Goal: Task Accomplishment & Management: Use online tool/utility

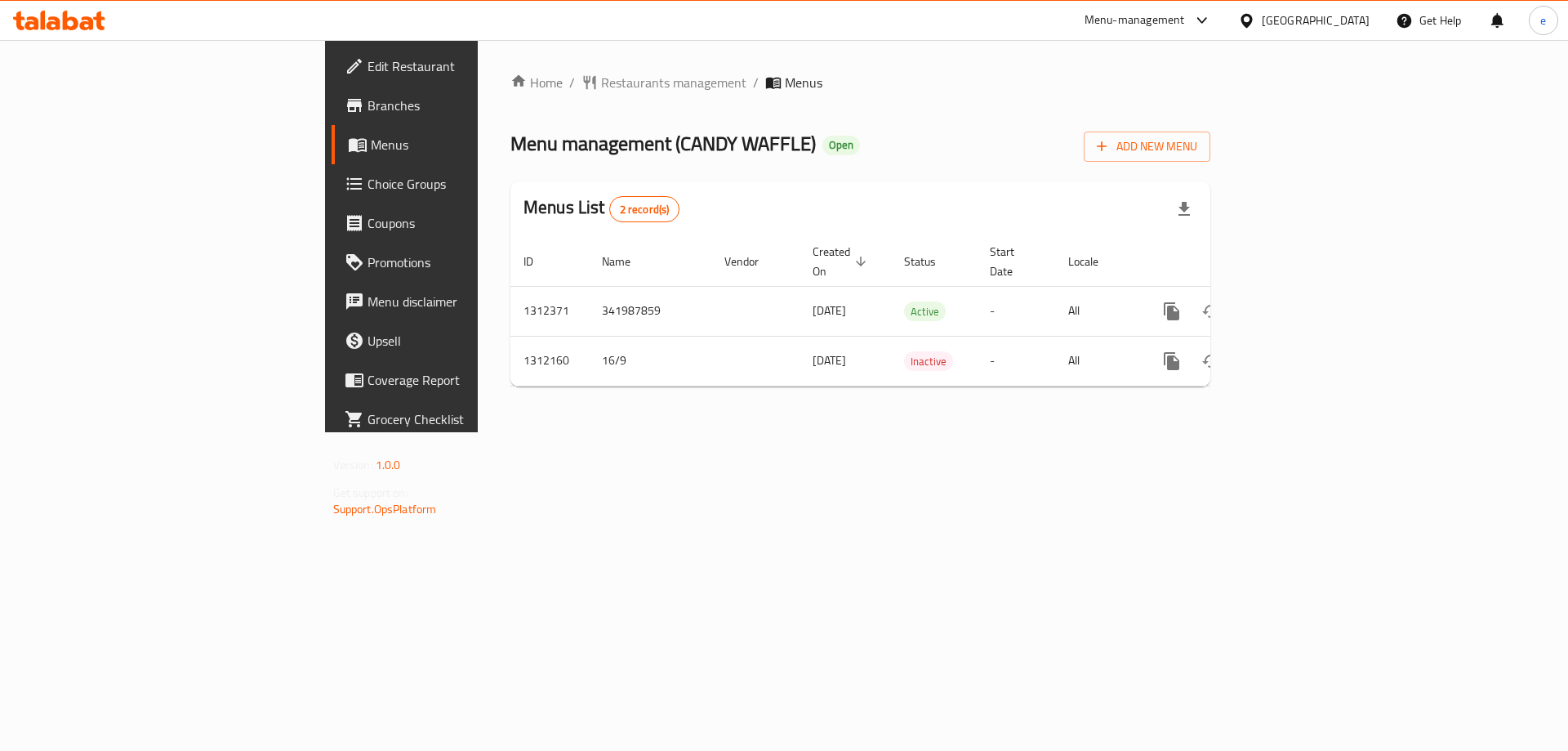
click at [367, 182] on span "Choice Groups" at bounding box center [471, 184] width 207 height 20
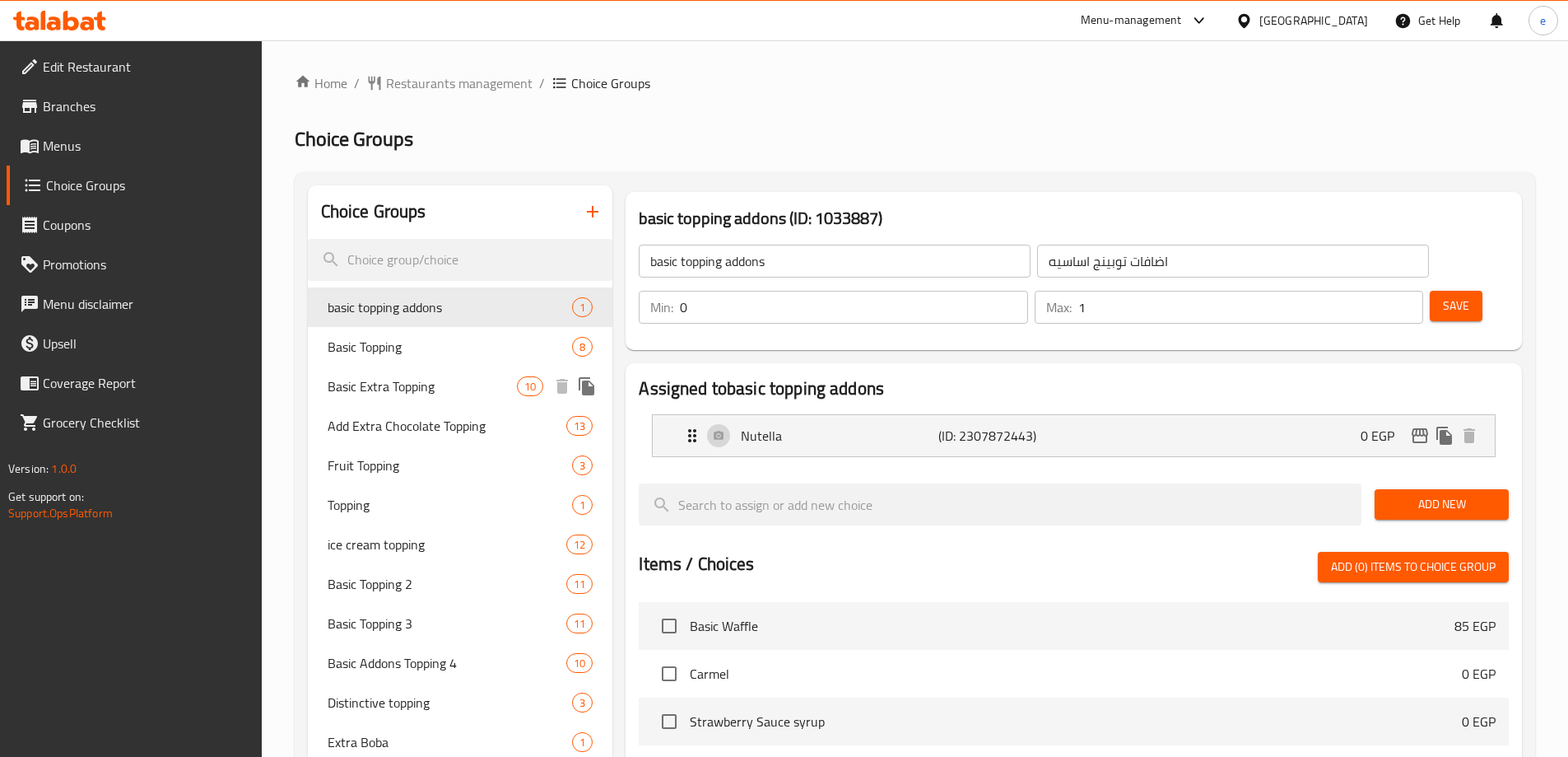
click at [360, 392] on span "Basic Extra Topping" at bounding box center [423, 387] width 191 height 20
type input "Basic Extra Topping"
type input "اكسترا توبينج أساسي"
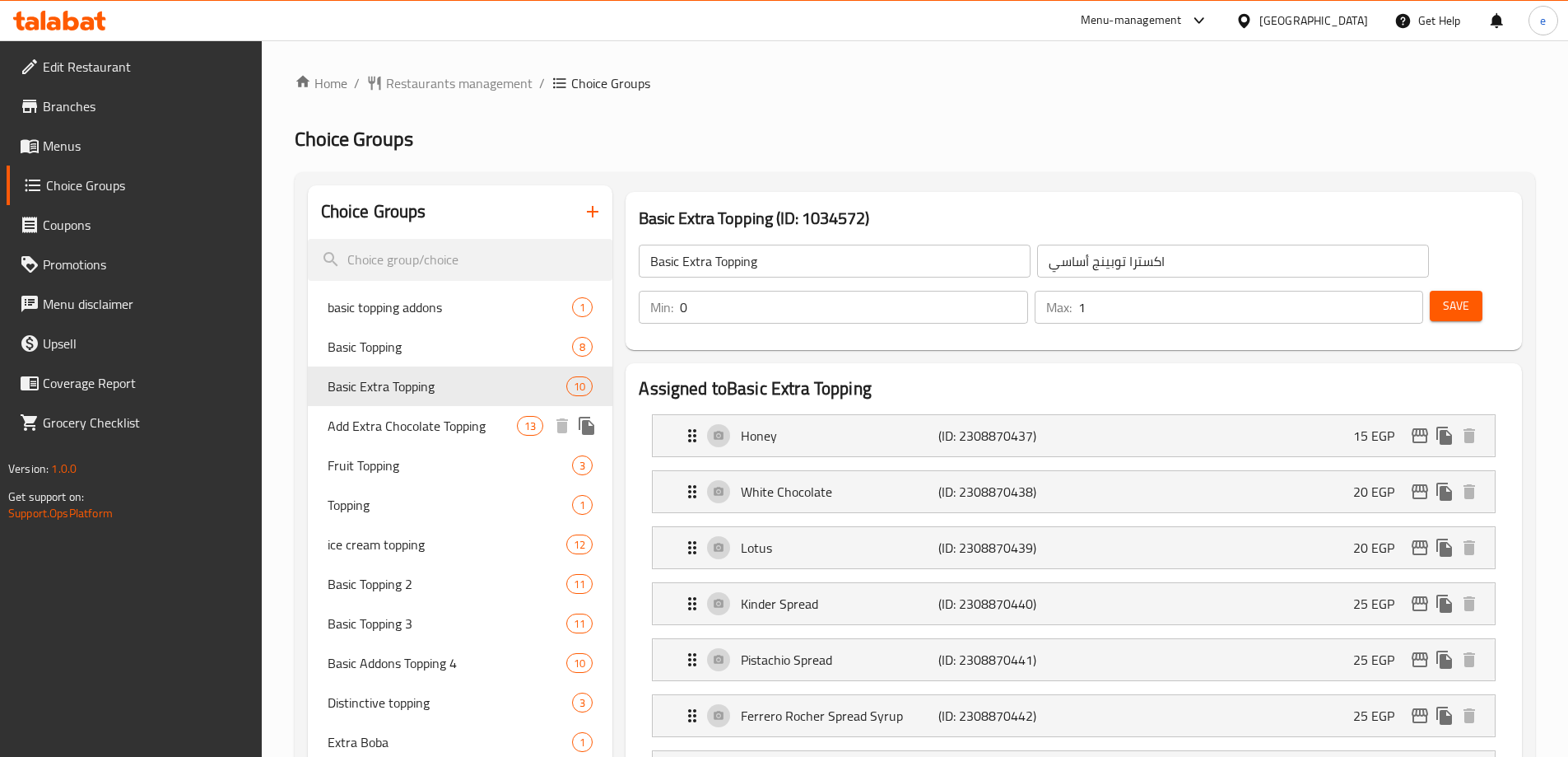
click at [383, 432] on span "Add Extra Chocolate Topping" at bounding box center [423, 426] width 191 height 20
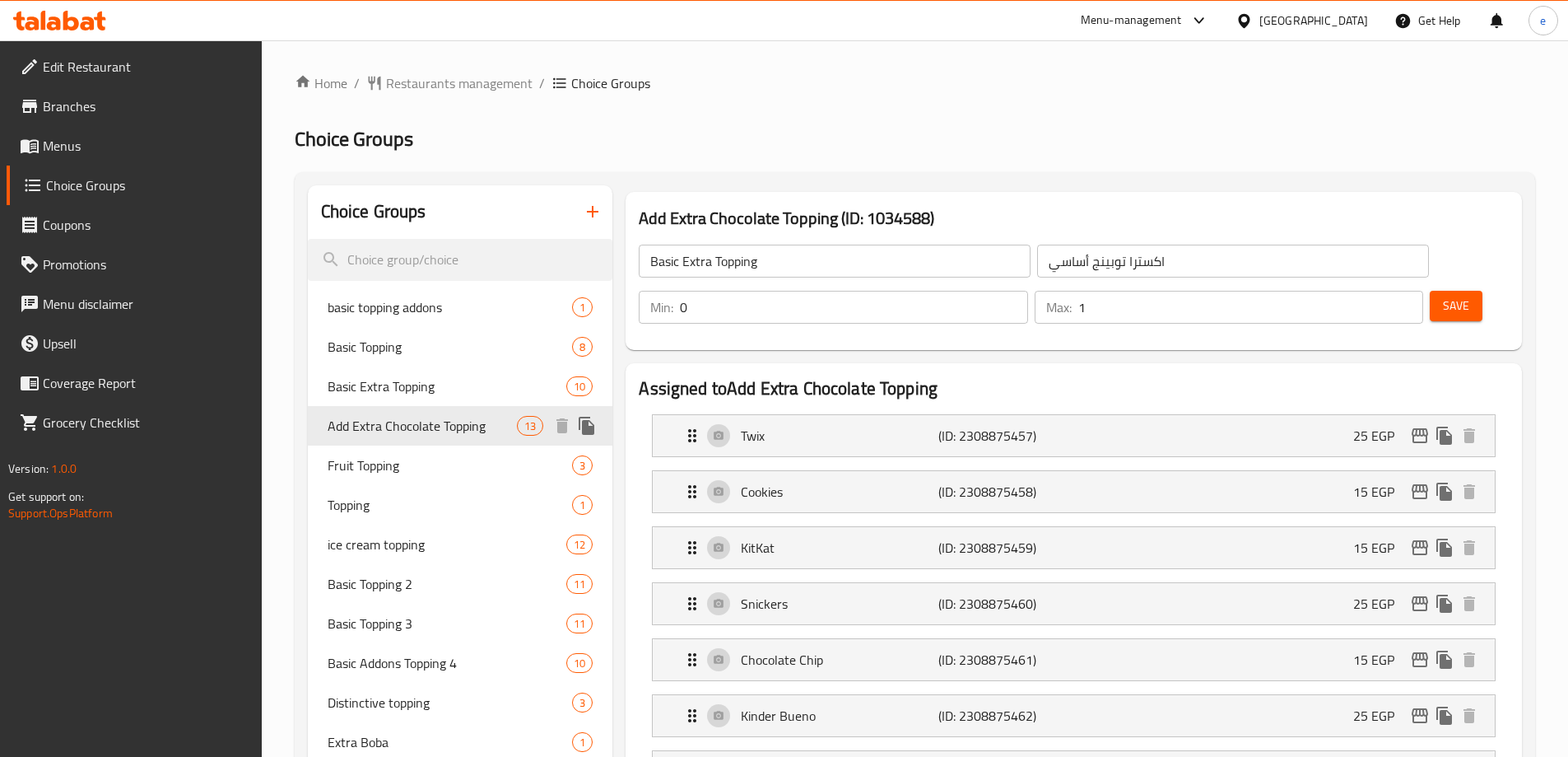
type input "Add Extra Chocolate Topping"
type input "أضافة إكسترا تشوكلات توبينج"
type input "13"
click at [370, 505] on span "Topping" at bounding box center [426, 505] width 196 height 20
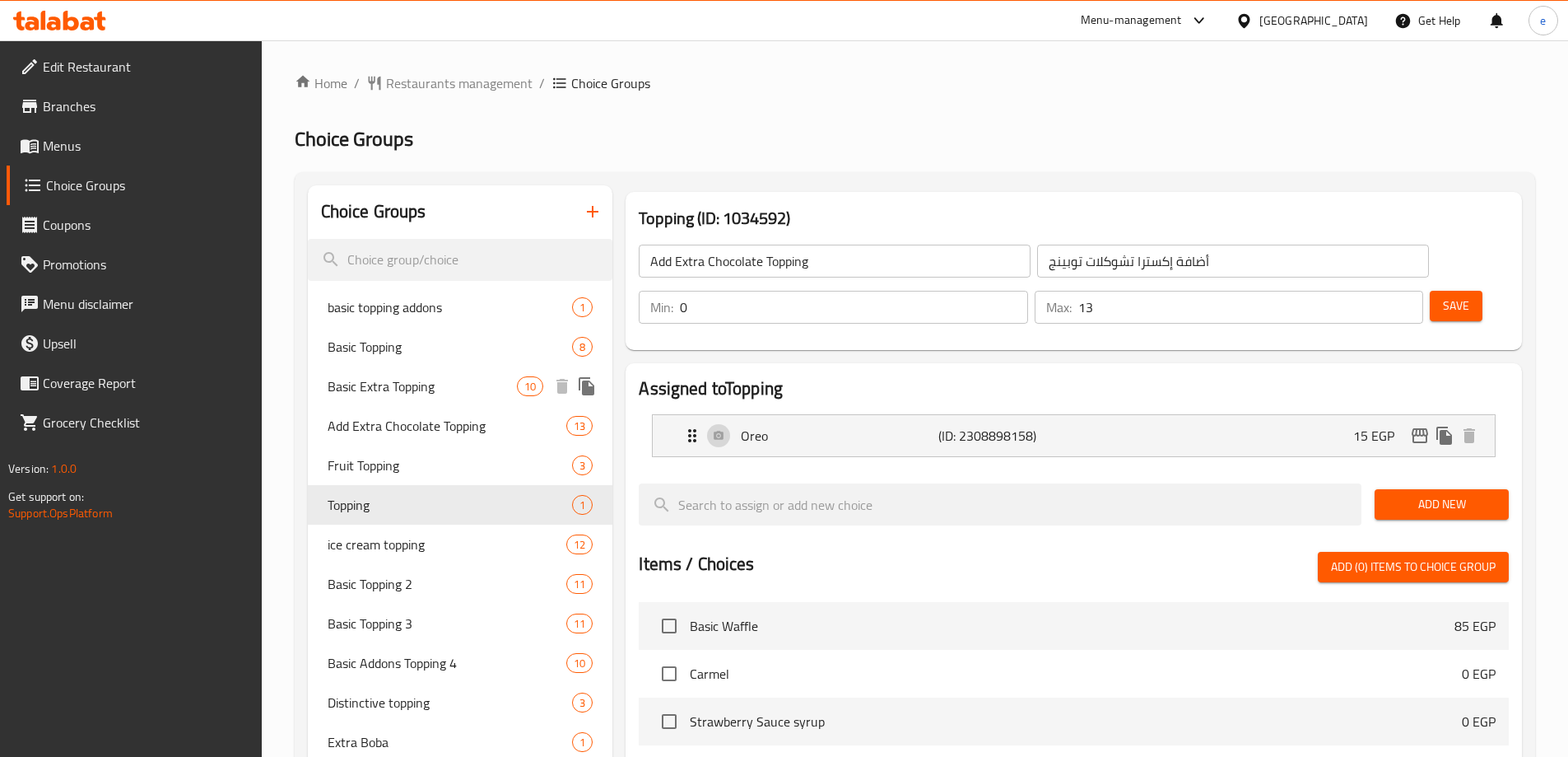
type input "Topping"
type input "توبينج"
type input "1"
click at [430, 381] on span "Basic Extra Topping" at bounding box center [423, 387] width 191 height 20
type input "Basic Extra Topping"
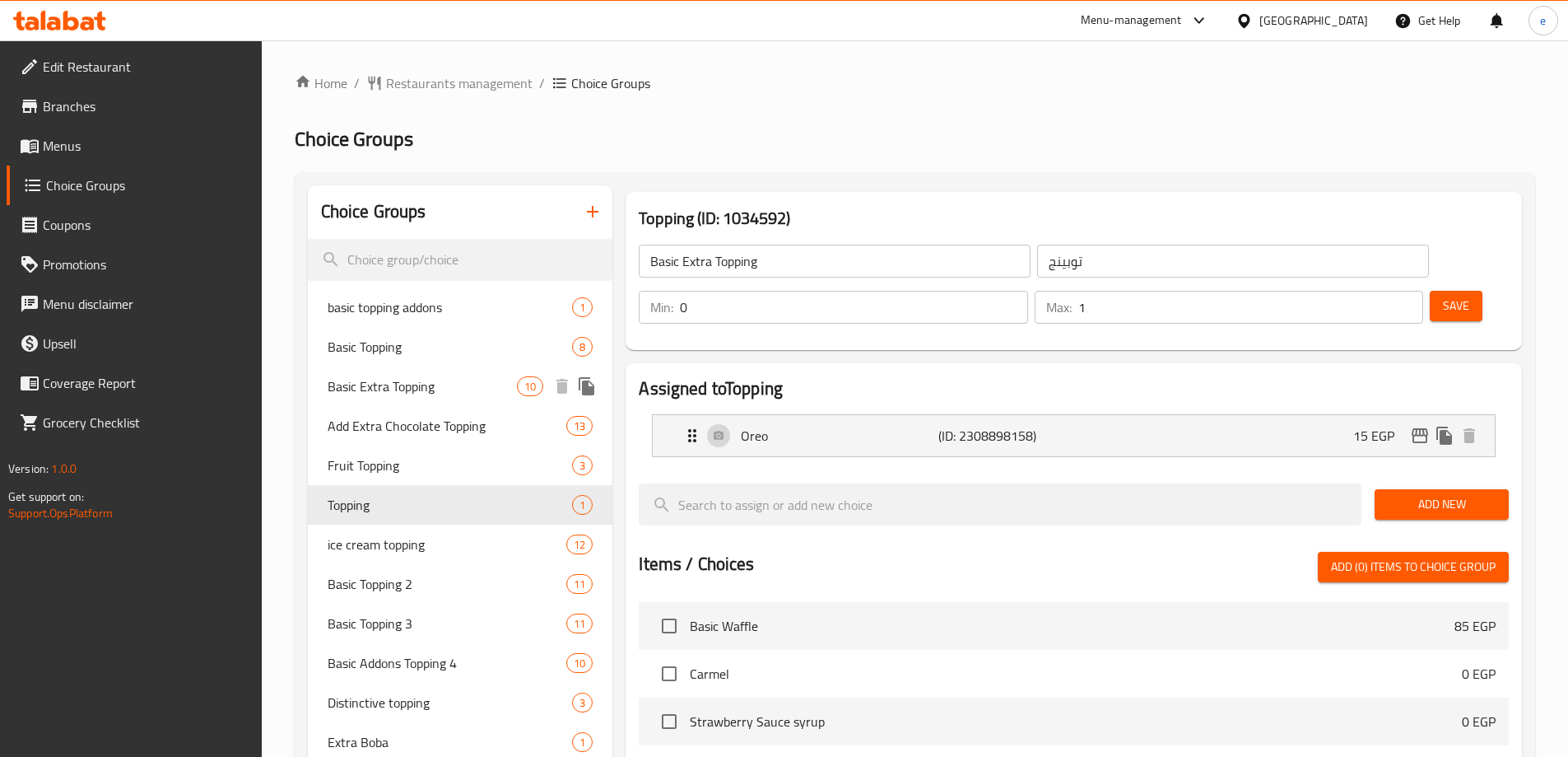
type input "اكسترا توبينج أساسي"
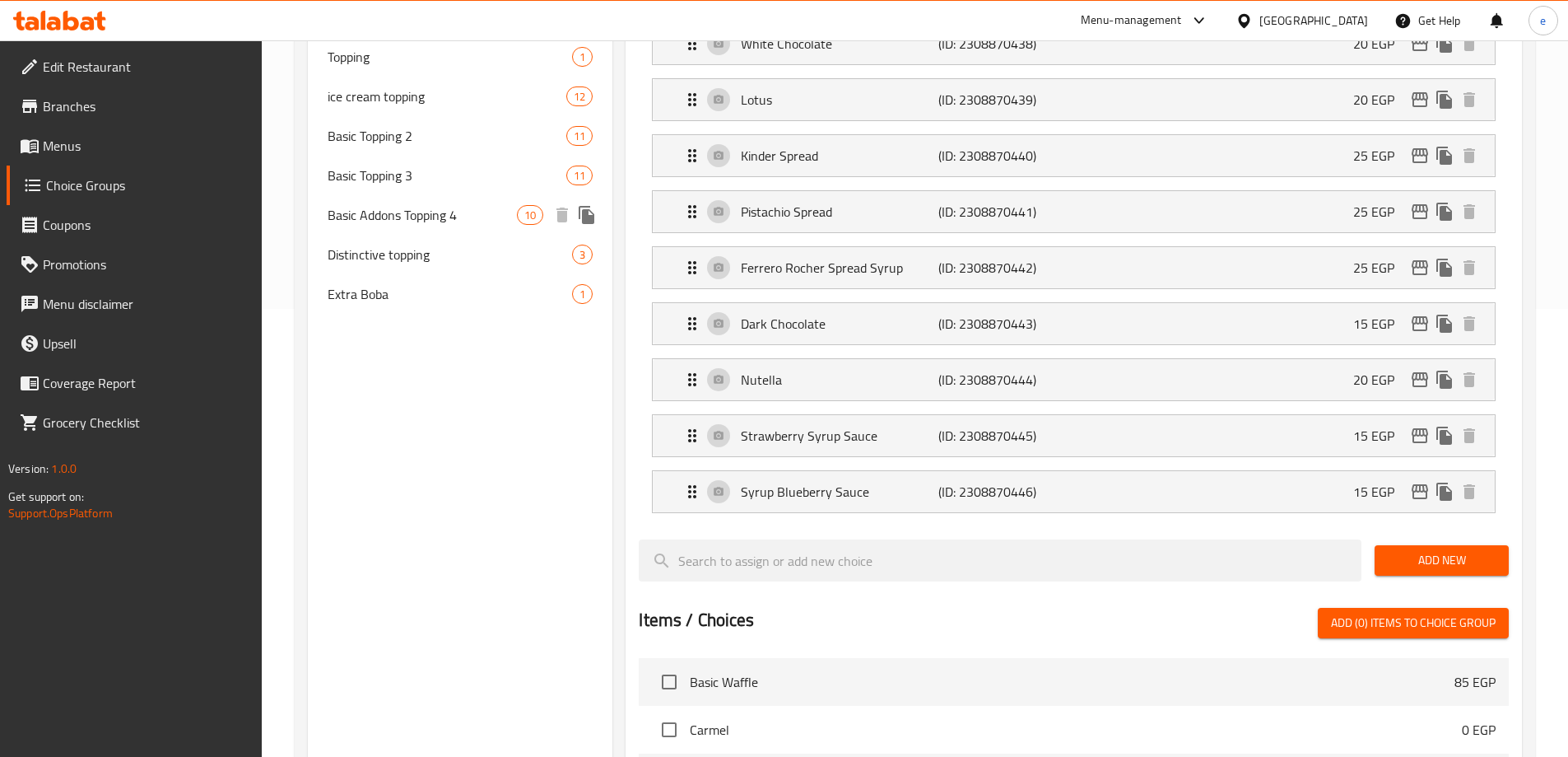
scroll to position [191, 0]
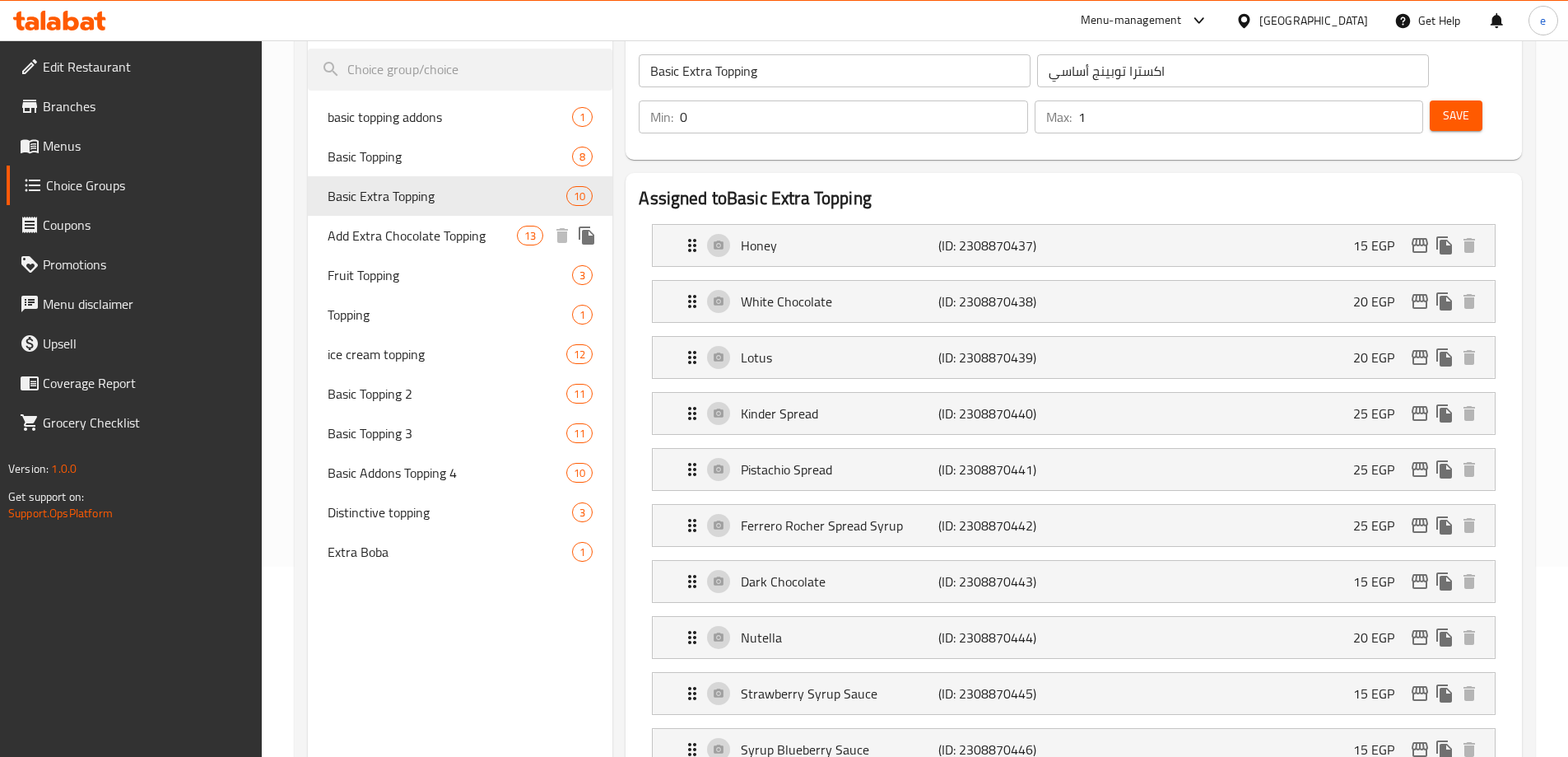
click at [423, 241] on span "Add Extra Chocolate Topping" at bounding box center [423, 236] width 191 height 20
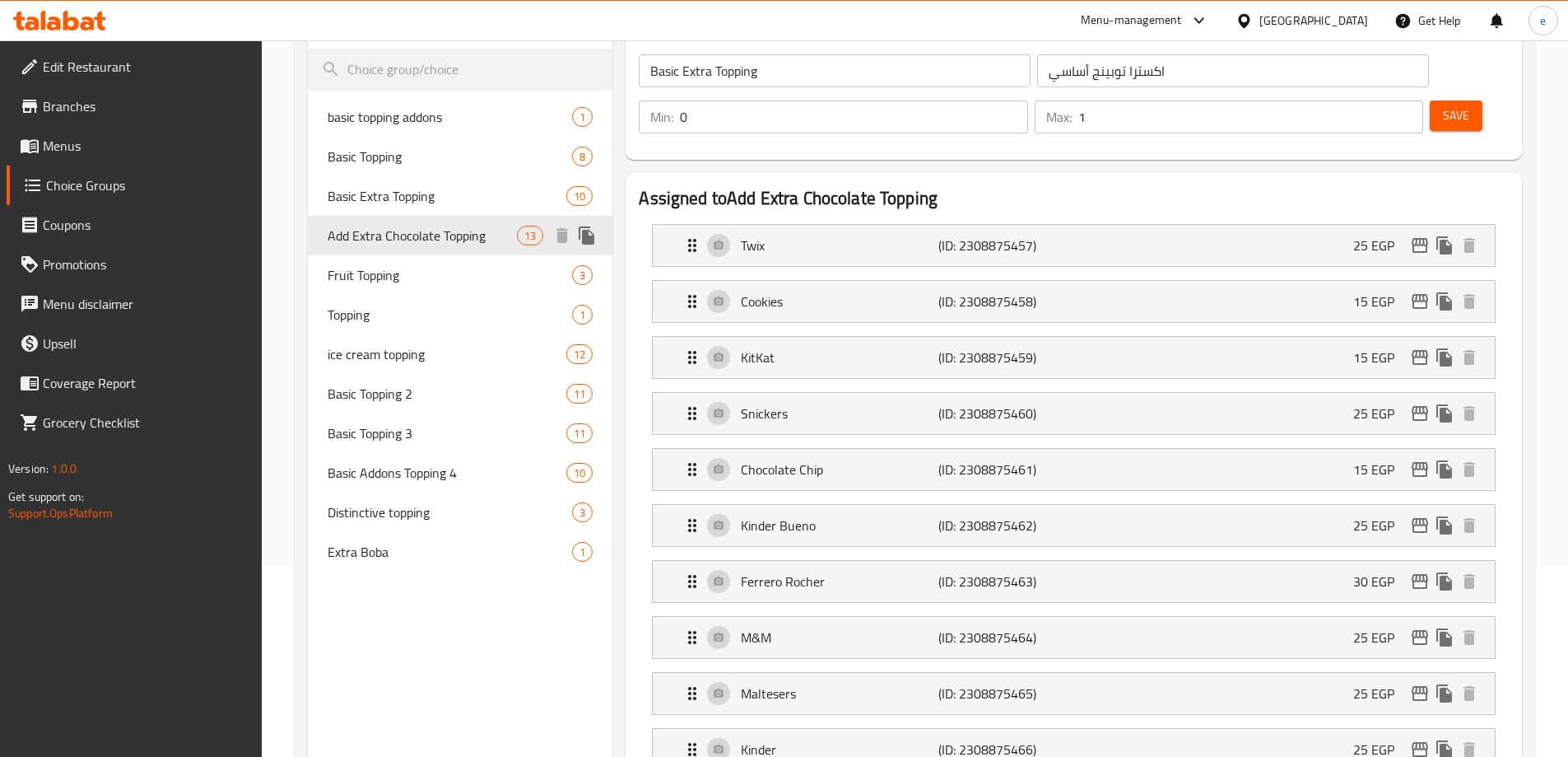
type input "Add Extra Chocolate Topping"
type input "أضافة إكسترا تشوكلات توبينج"
type input "13"
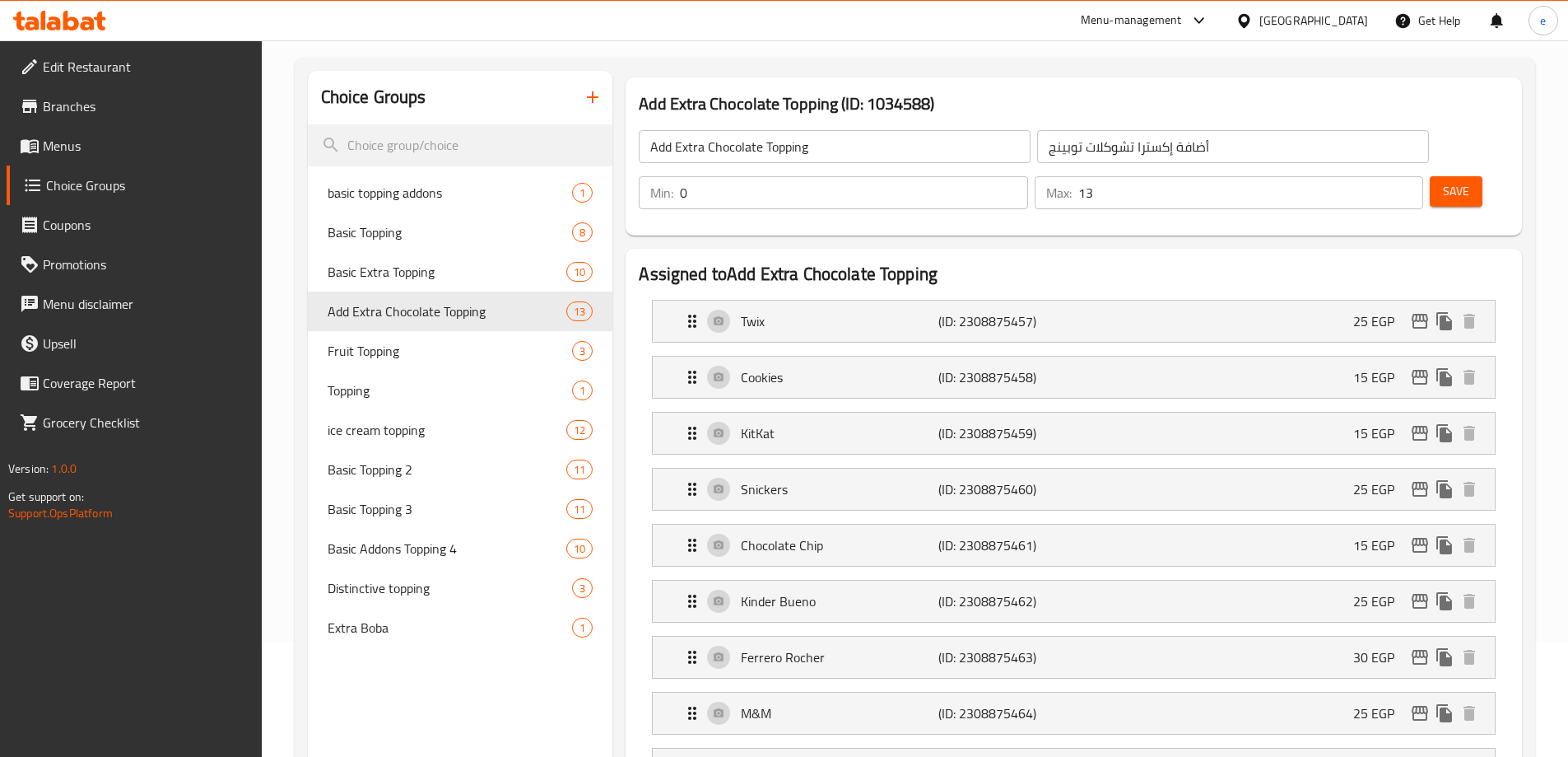
scroll to position [29, 0]
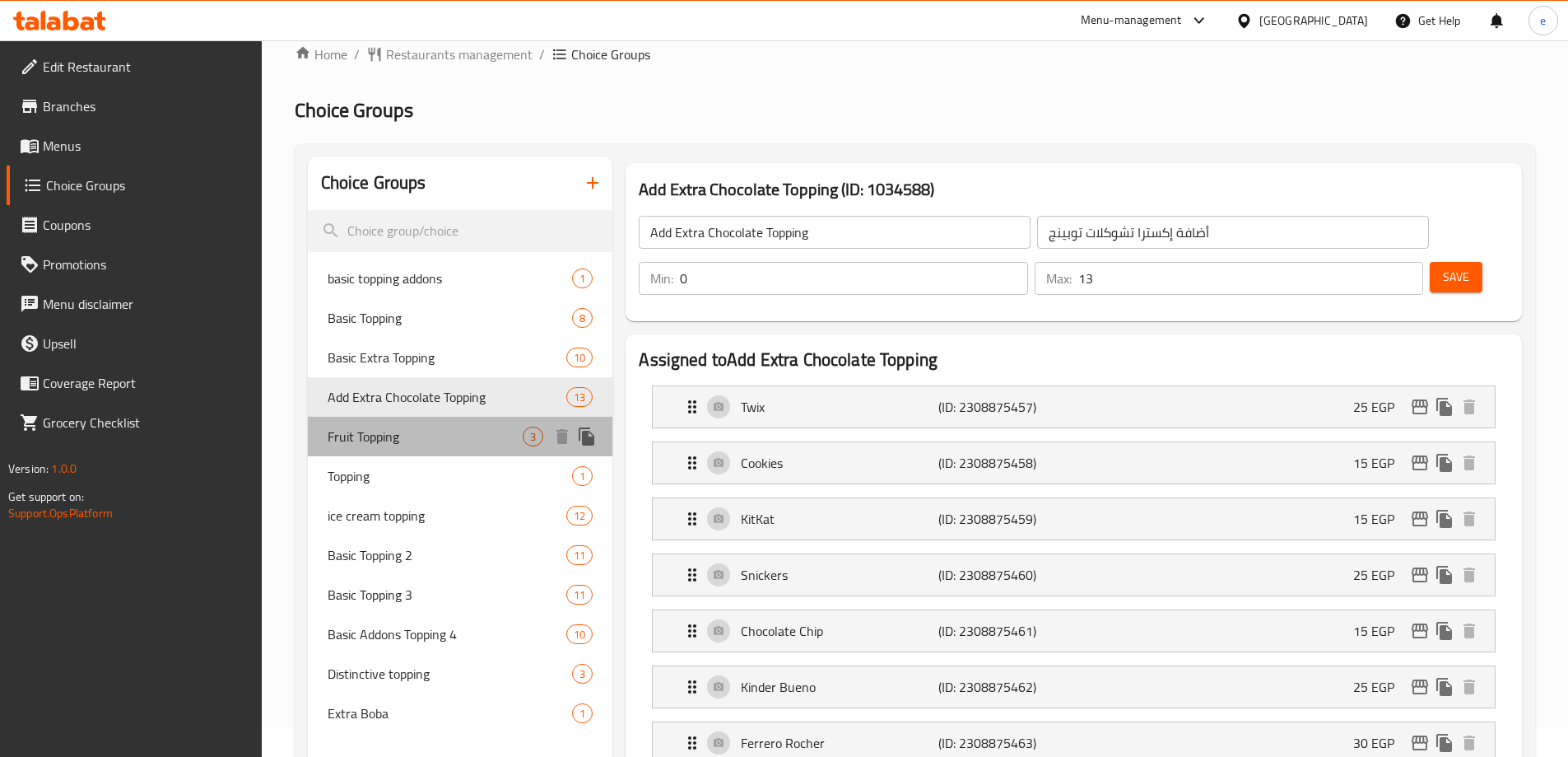
click at [393, 441] on span "Fruit Topping" at bounding box center [426, 437] width 196 height 20
type input "Fruit Topping"
type input "أضاف فاكهه"
type input "3"
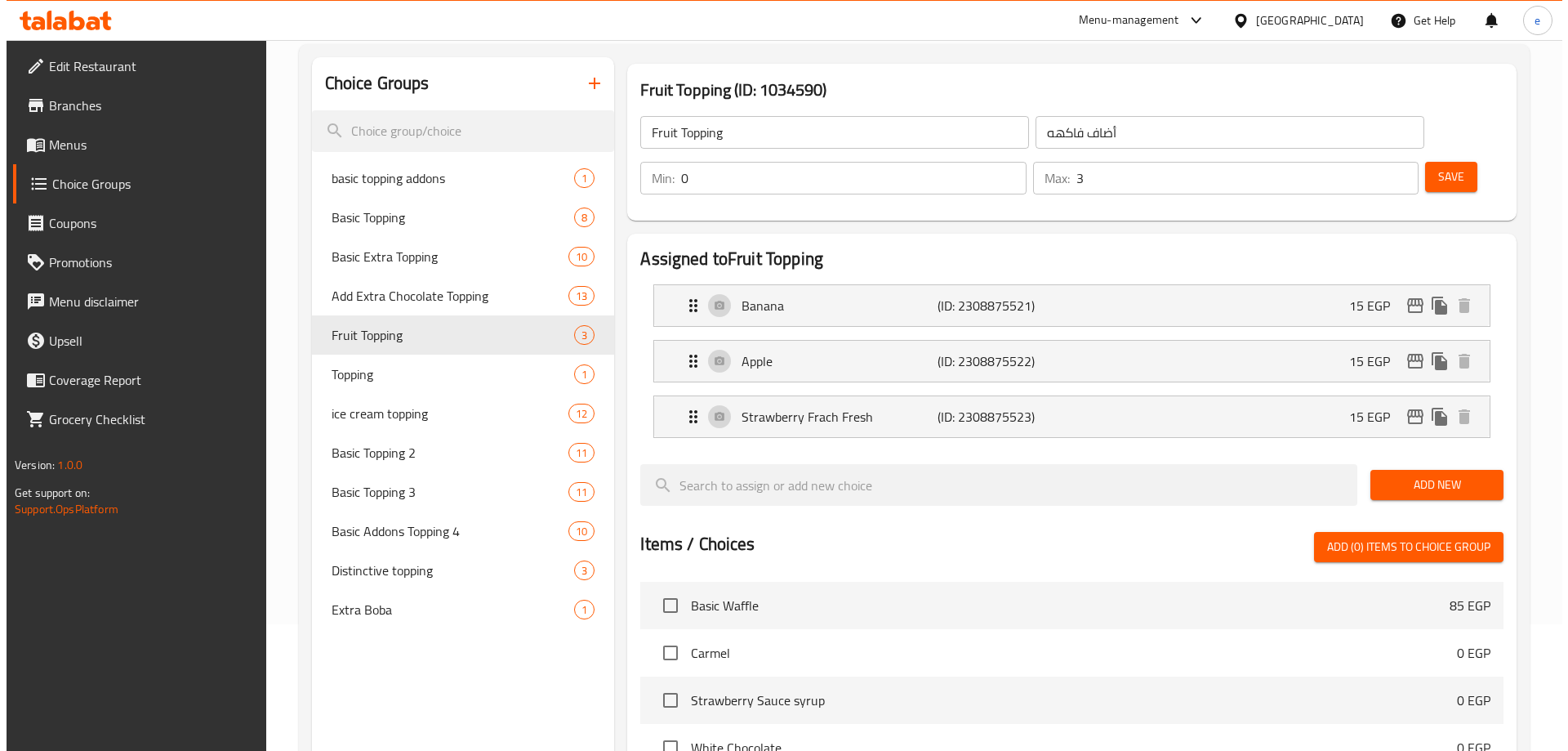
scroll to position [0, 0]
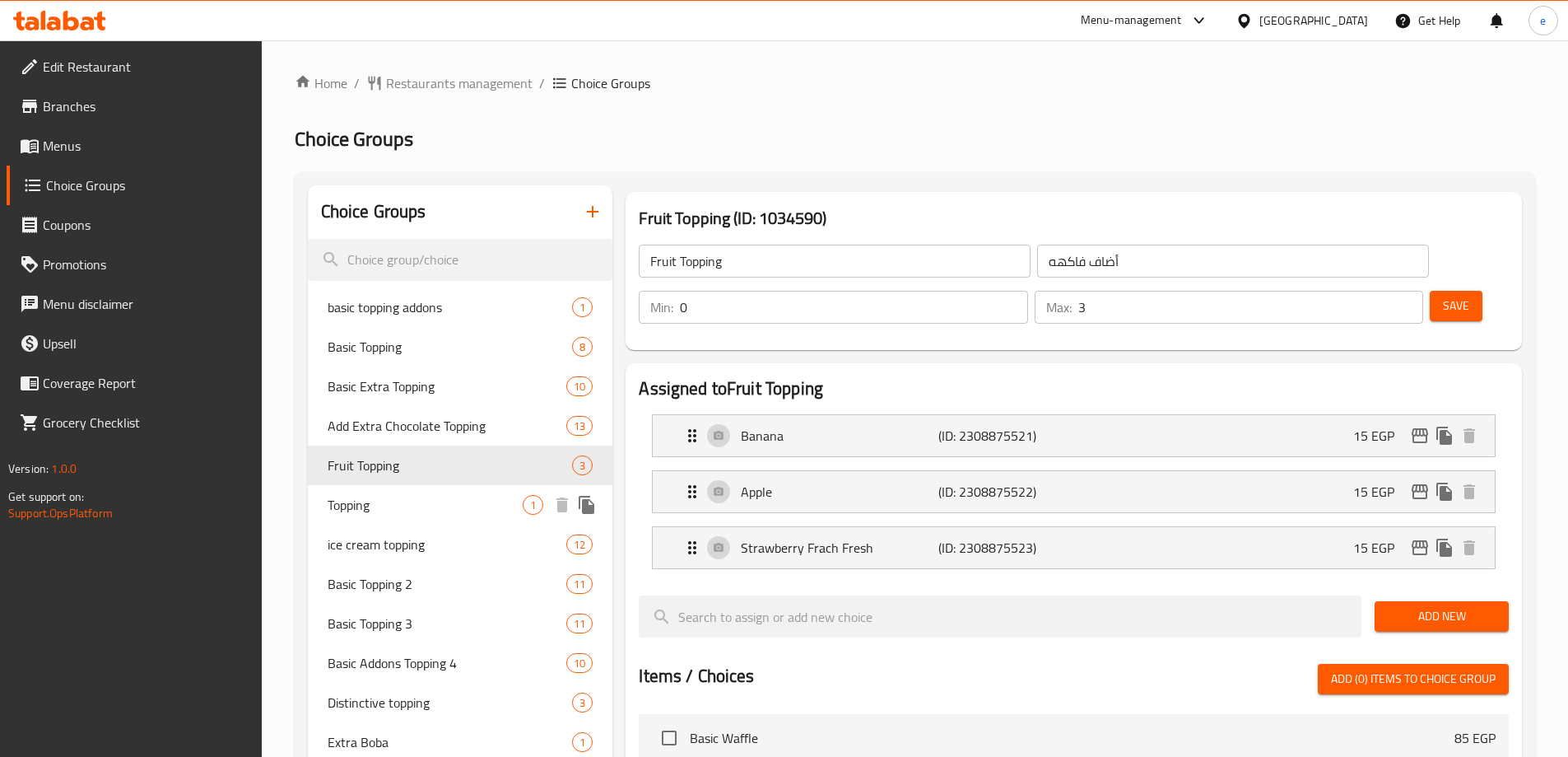
click at [368, 504] on span "Topping" at bounding box center [426, 505] width 196 height 20
type input "Topping"
type input "توبينج"
type input "1"
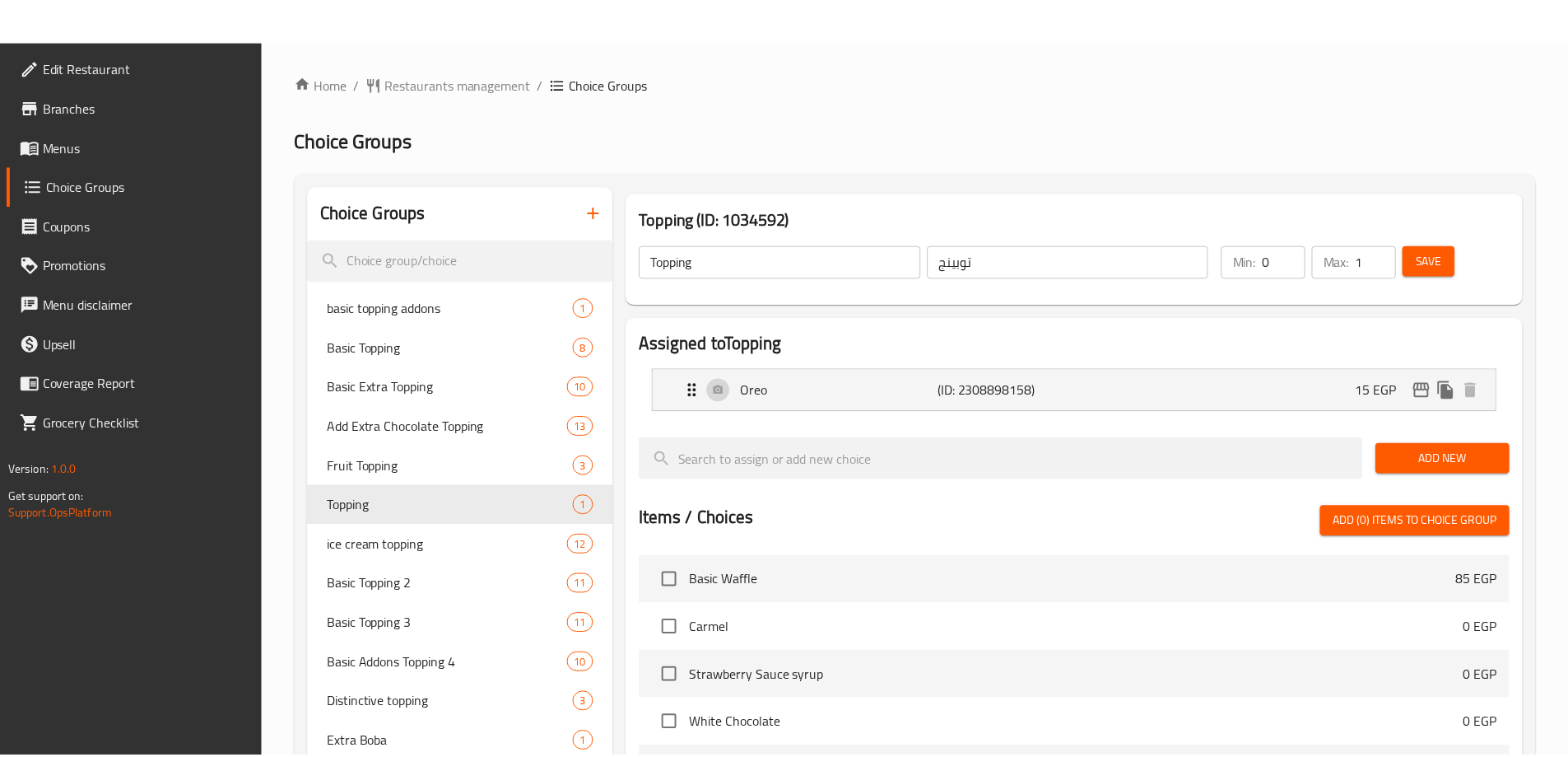
scroll to position [428, 0]
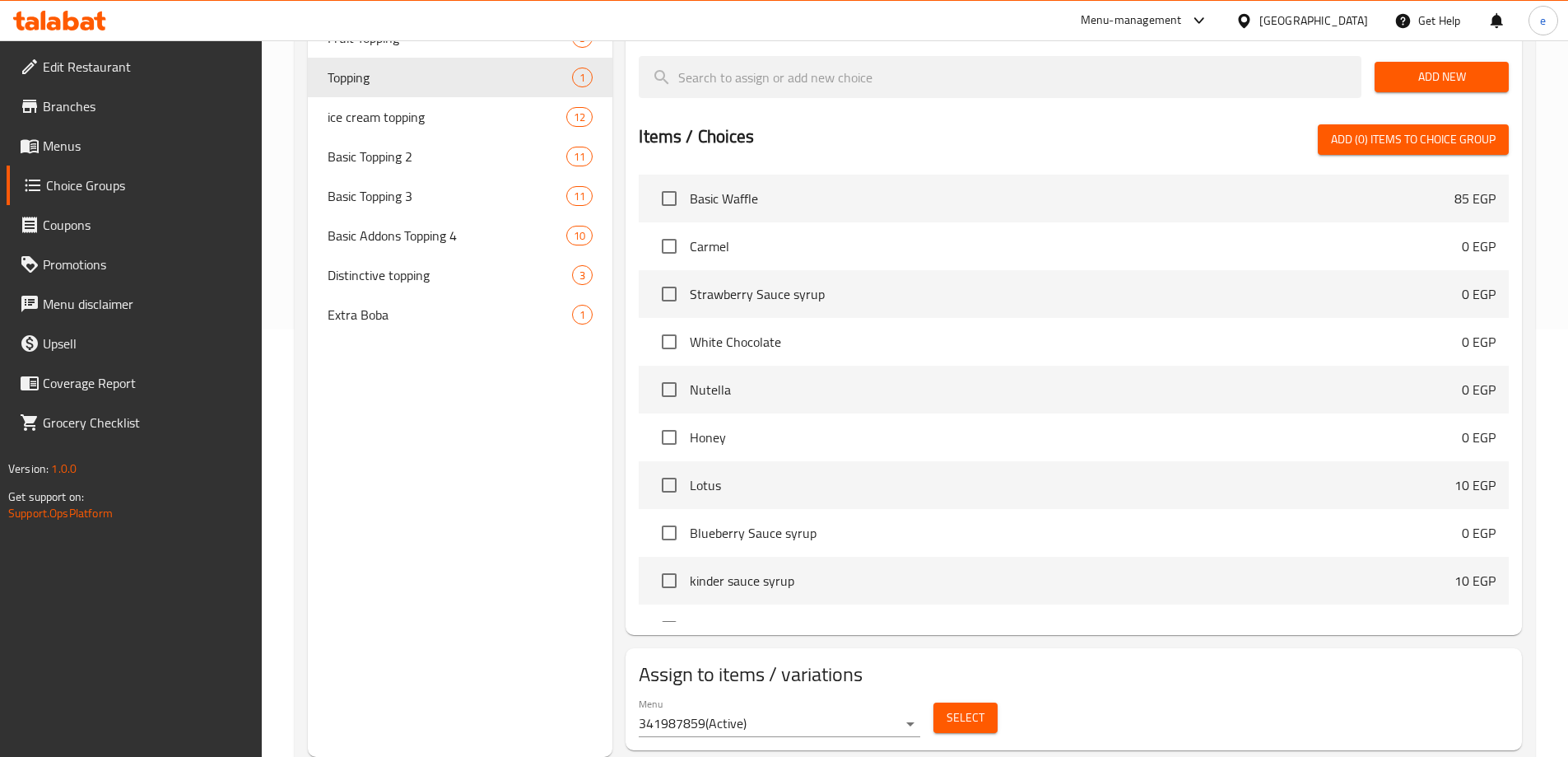
click at [368, 475] on div "Choice Groups basic topping addons 1 Basic Topping 8 Basic Extra Topping 10 Add…" at bounding box center [460, 257] width 306 height 998
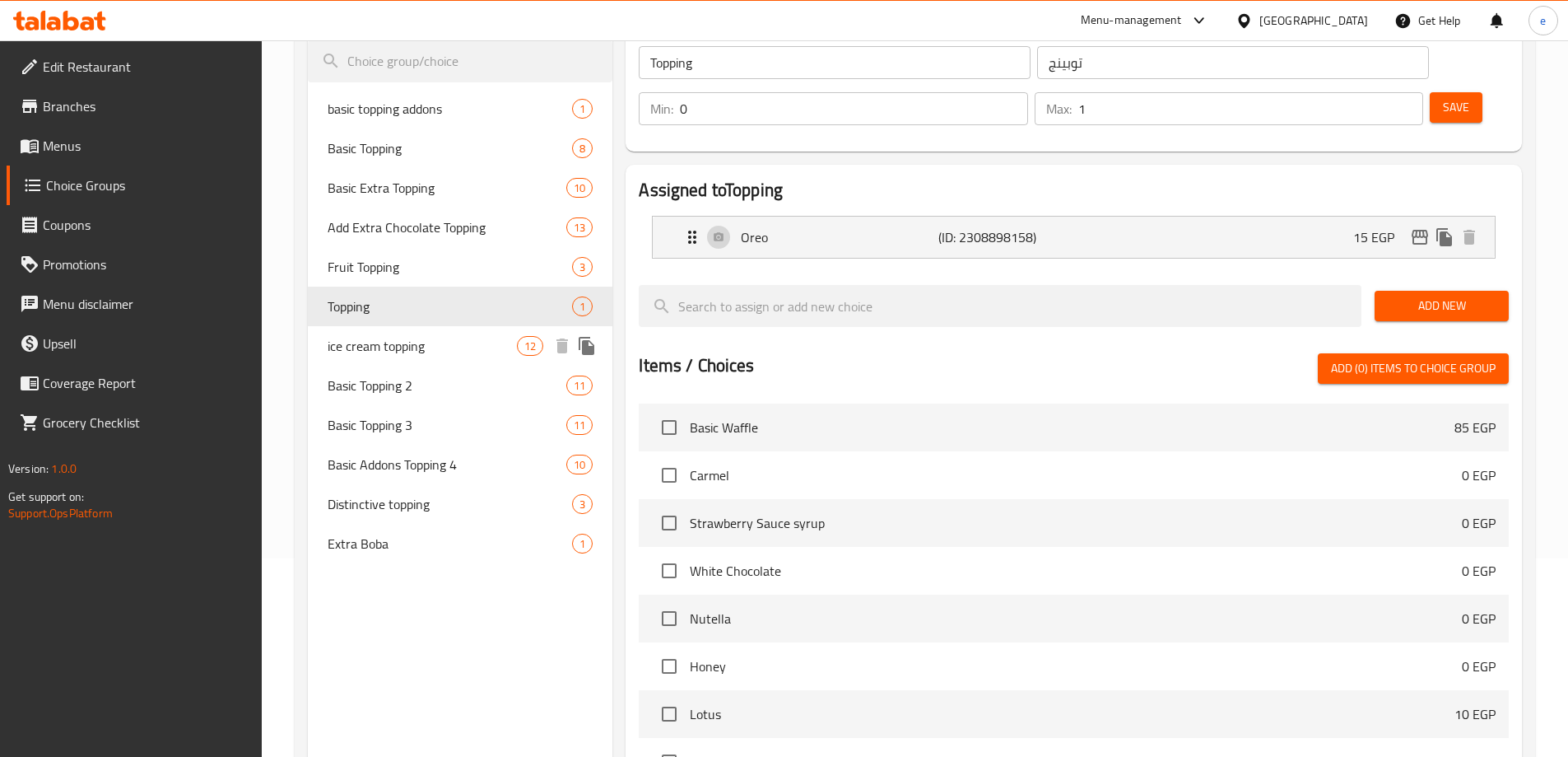
scroll to position [15, 0]
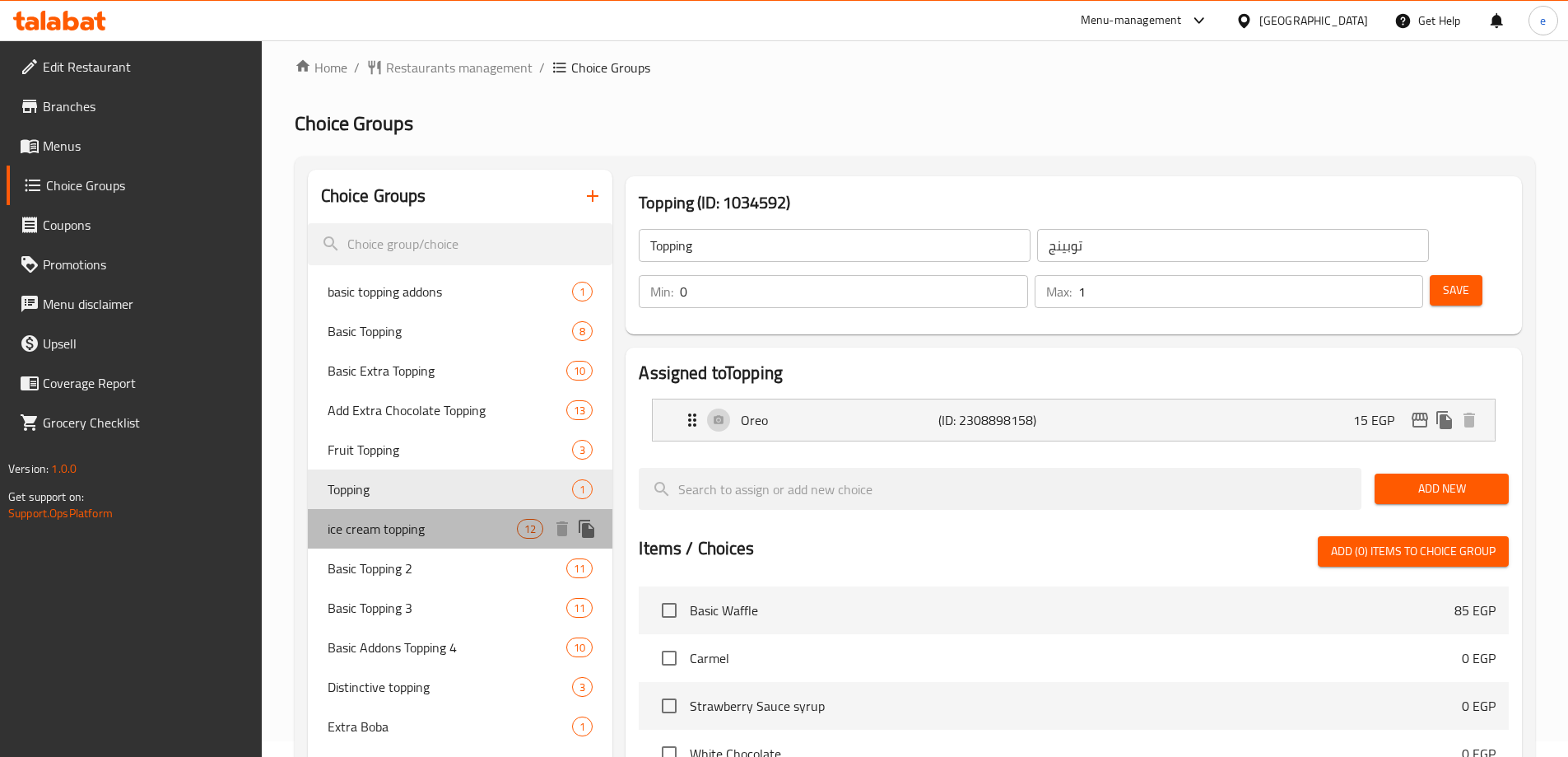
click at [363, 527] on span "ice cream topping" at bounding box center [423, 529] width 191 height 20
type input "ice cream topping"
type input "أضاف [PERSON_NAME]"
type input "10"
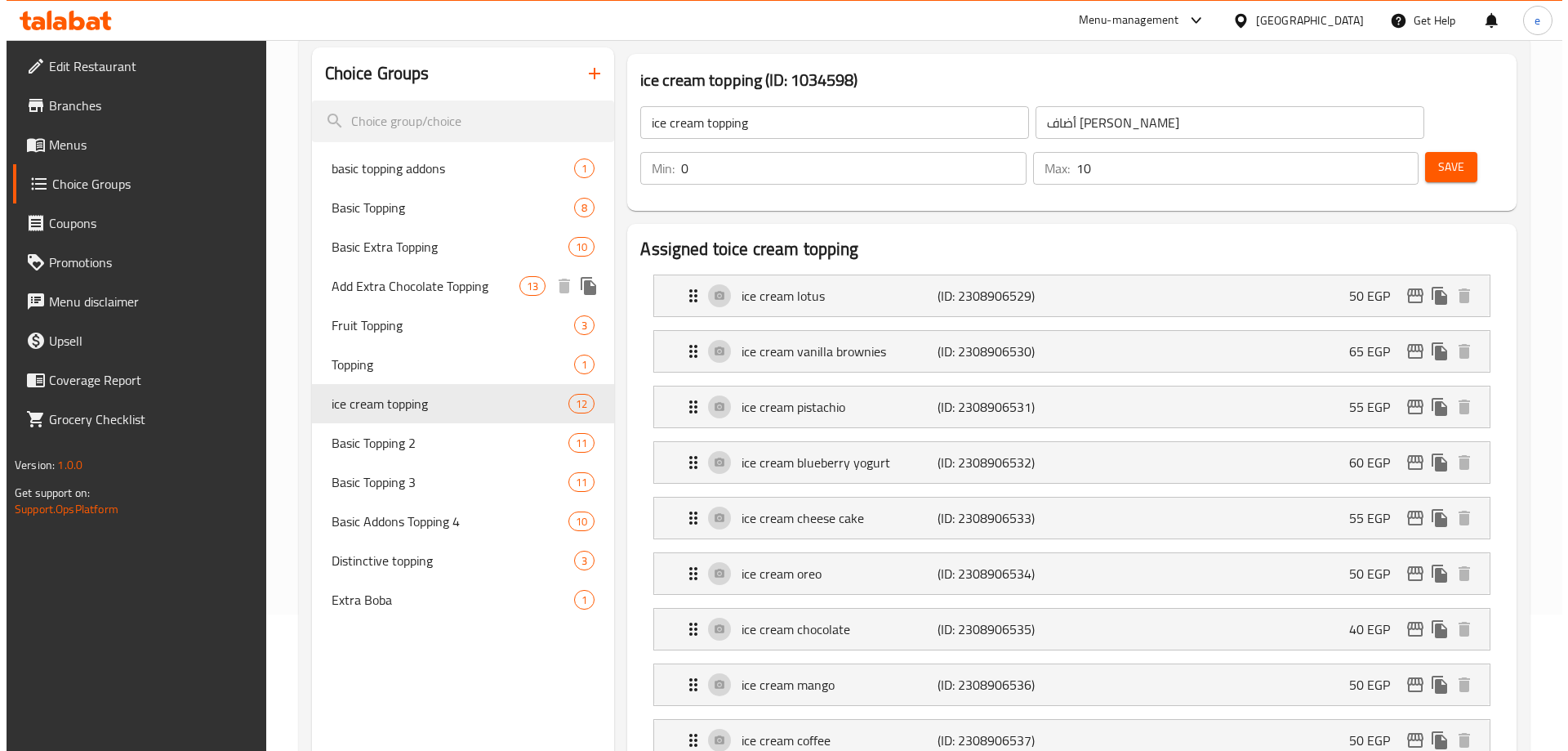
scroll to position [0, 0]
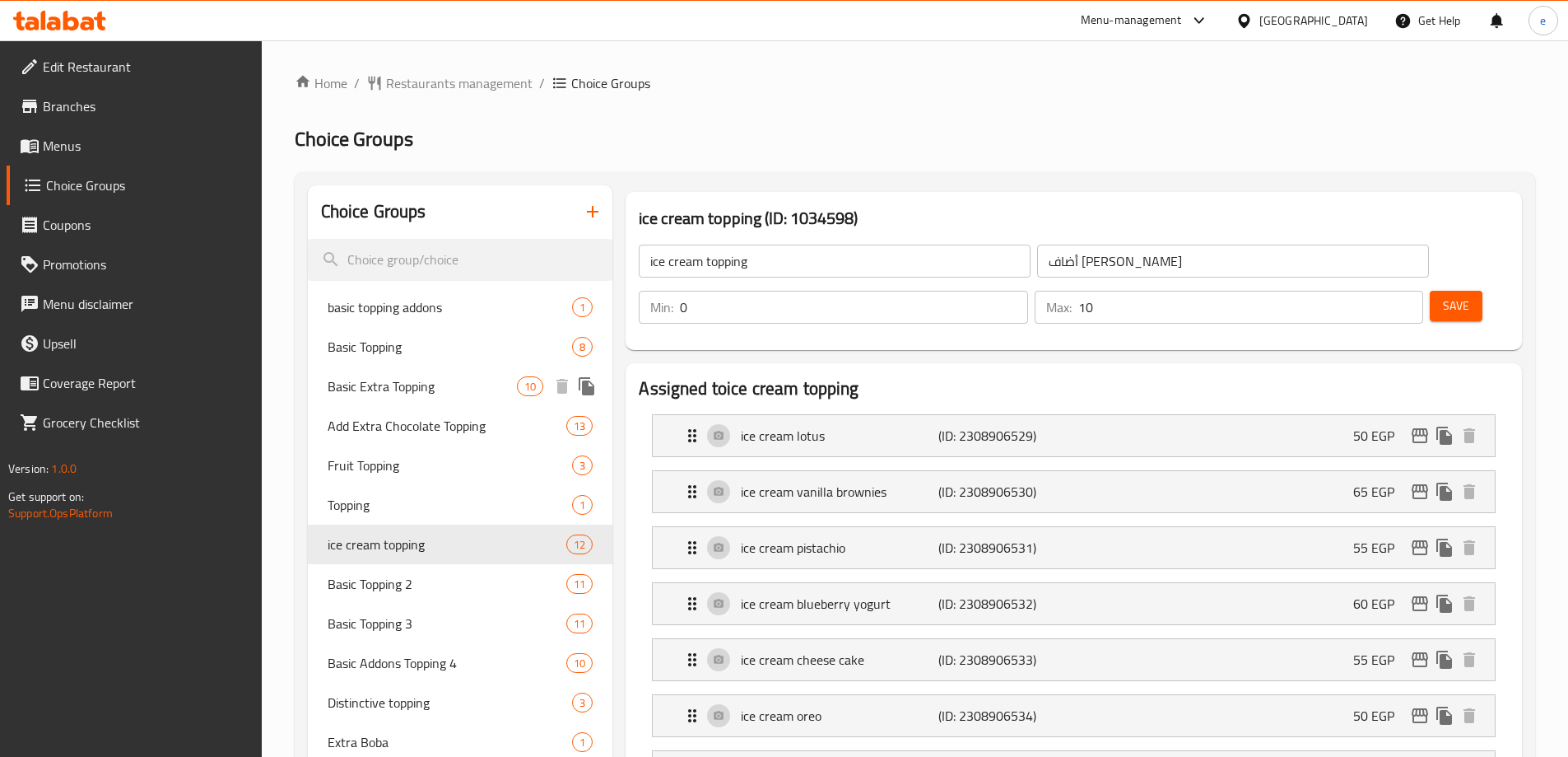
click at [412, 382] on span "Basic Extra Topping" at bounding box center [423, 387] width 191 height 20
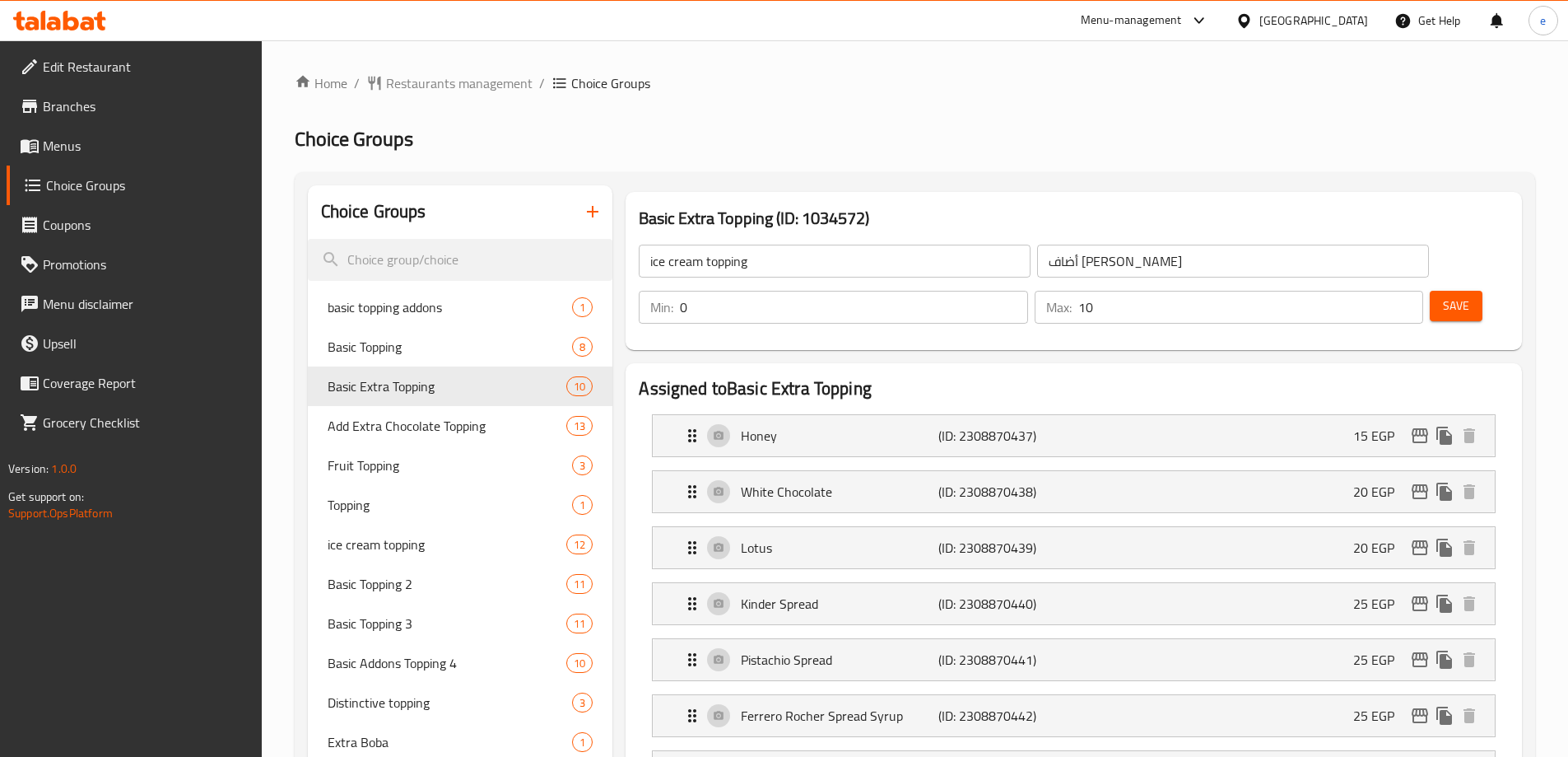
type input "Basic Extra Topping"
type input "اكسترا توبينج أساسي"
type input "1"
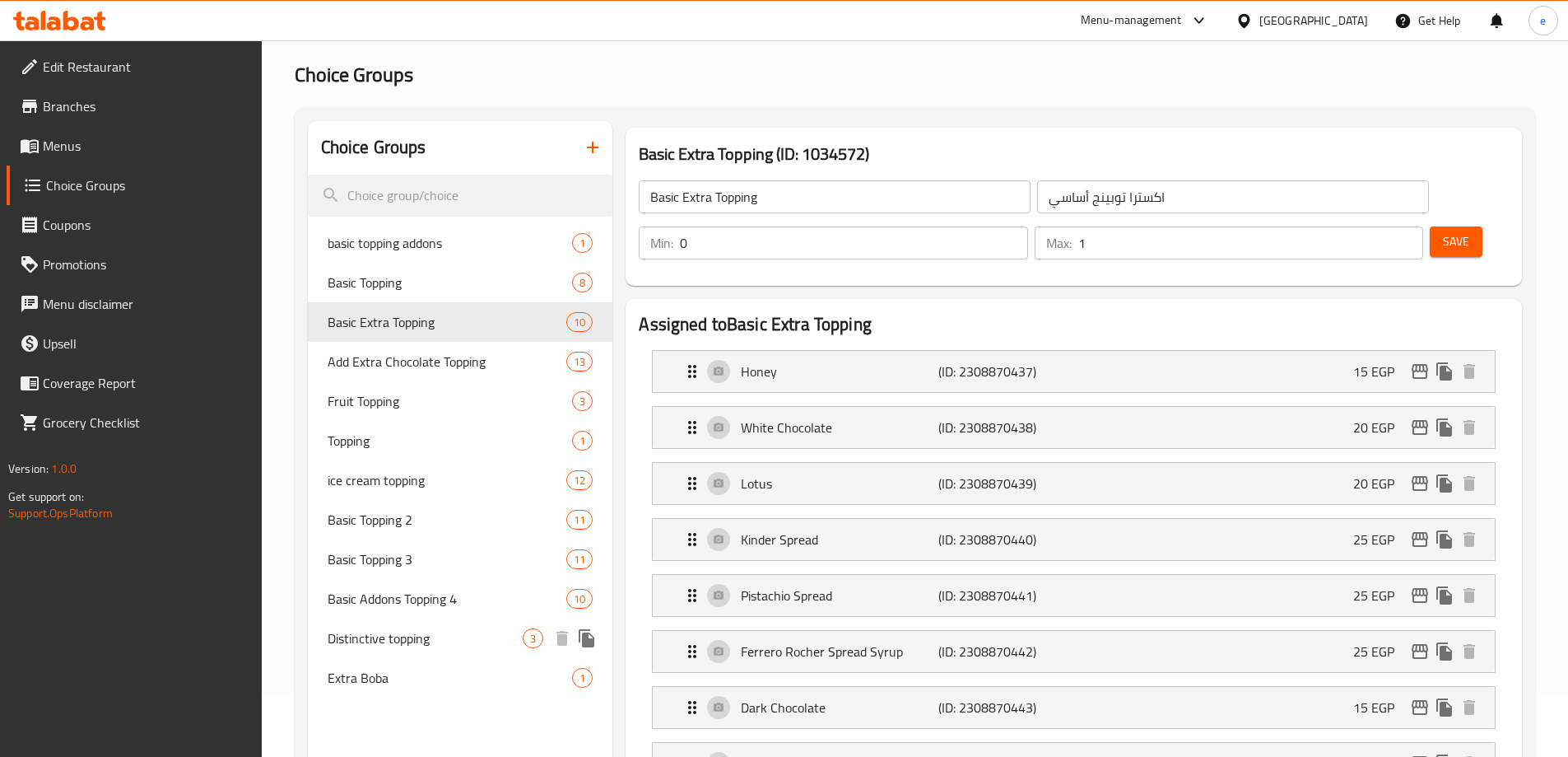
scroll to position [25, 0]
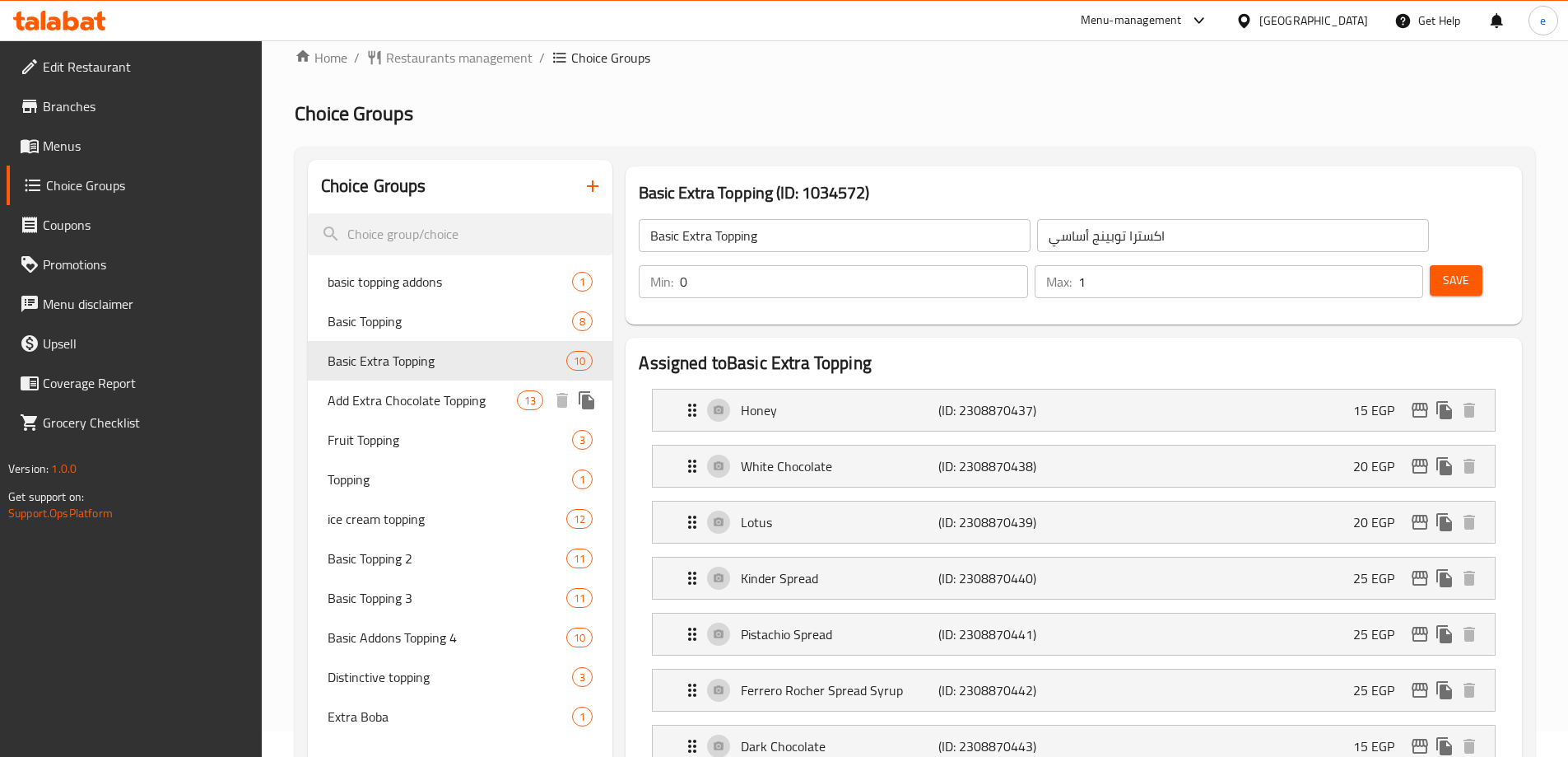
click at [418, 390] on span "Add Extra Chocolate Topping" at bounding box center [423, 400] width 191 height 20
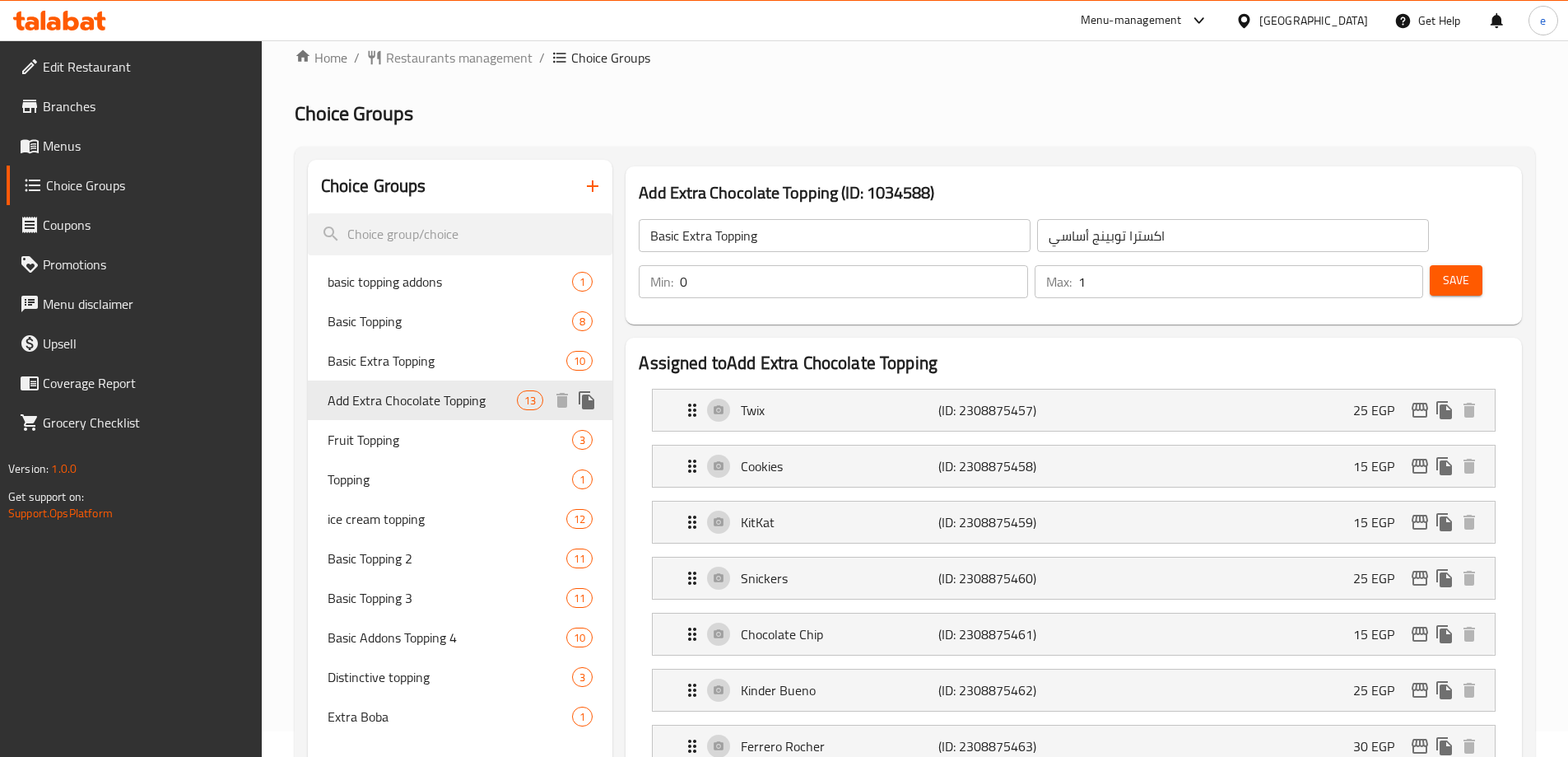
type input "Add Extra Chocolate Topping"
type input "أضافة إكسترا تشوكلات توبينج"
type input "13"
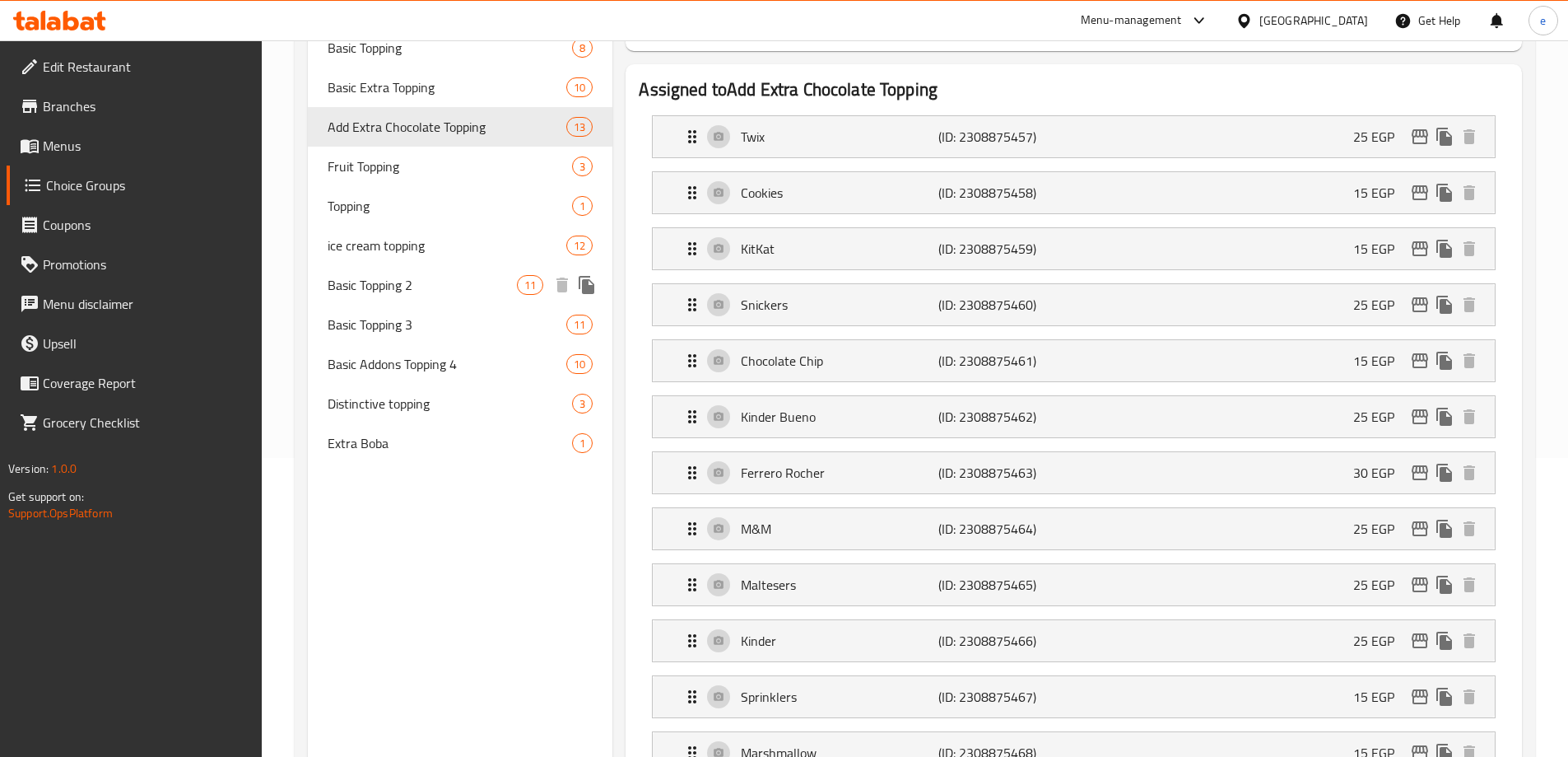
scroll to position [111, 0]
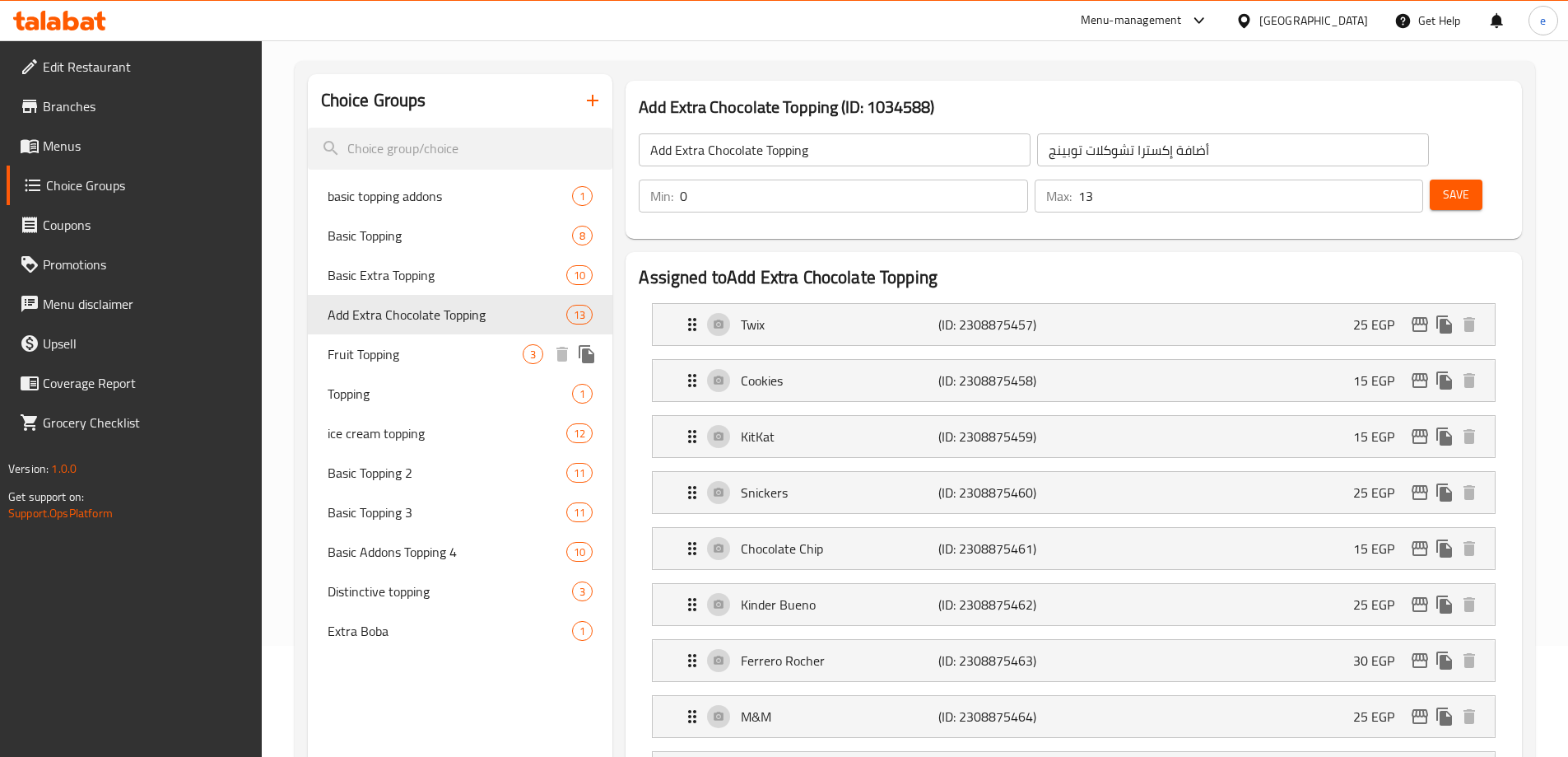
drag, startPoint x: 397, startPoint y: 353, endPoint x: 607, endPoint y: 26, distance: 388.6
click at [397, 353] on span "Fruit Topping" at bounding box center [426, 354] width 196 height 20
type input "Fruit Topping"
type input "أضاف فاكهه"
type input "3"
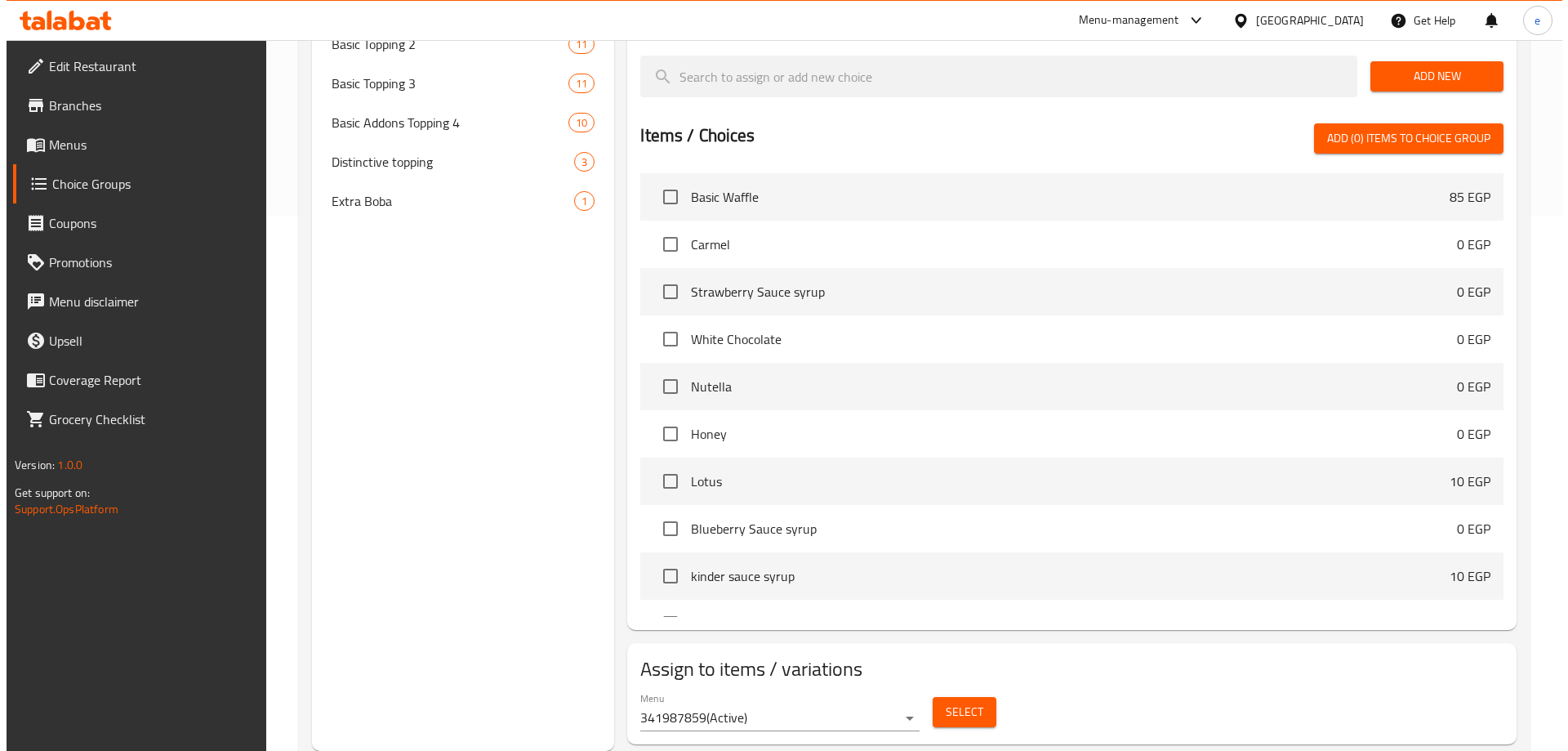
scroll to position [0, 0]
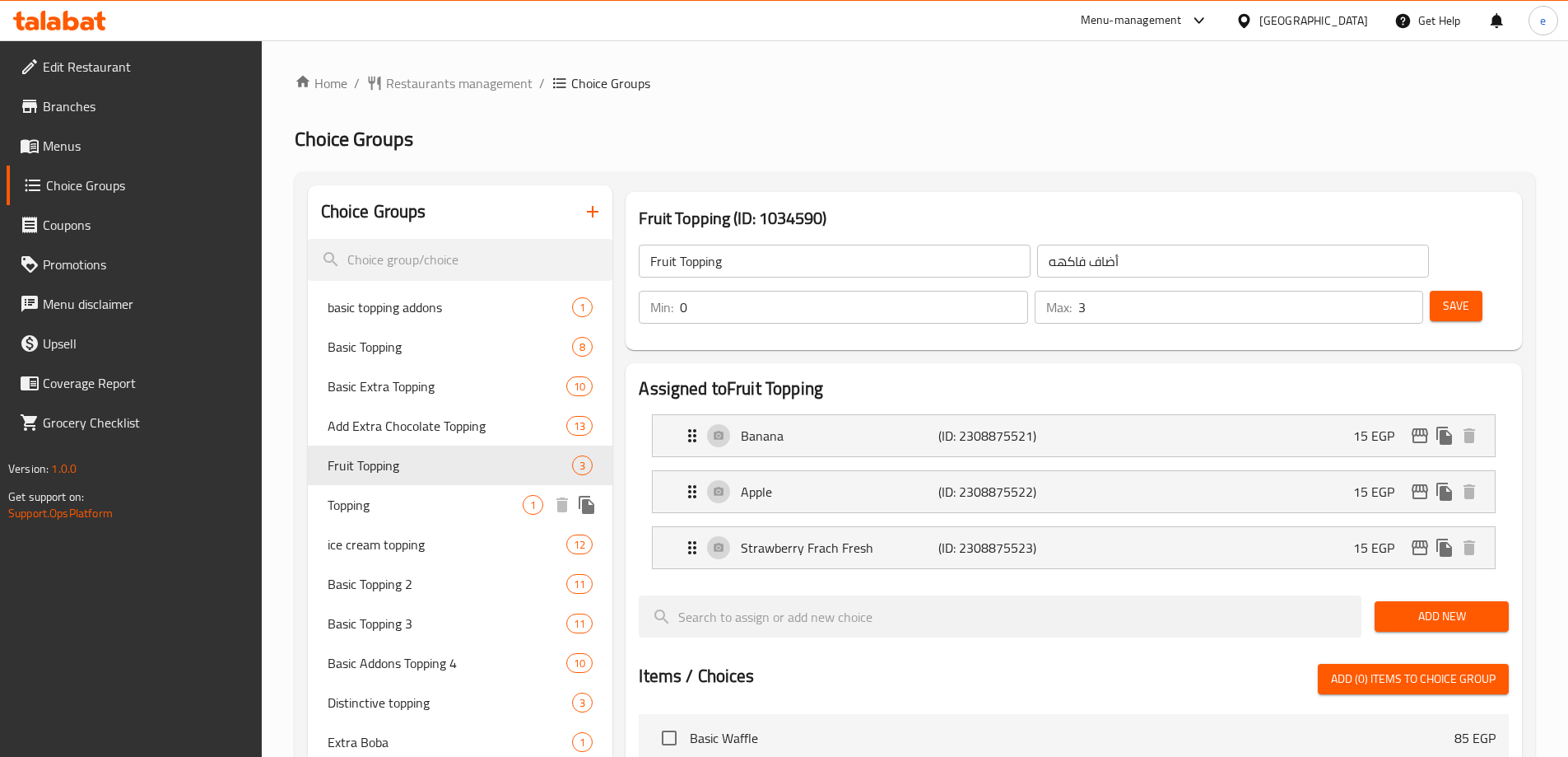
click at [363, 502] on span "Topping" at bounding box center [426, 505] width 196 height 20
type input "Topping"
type input "توبينج"
type input "1"
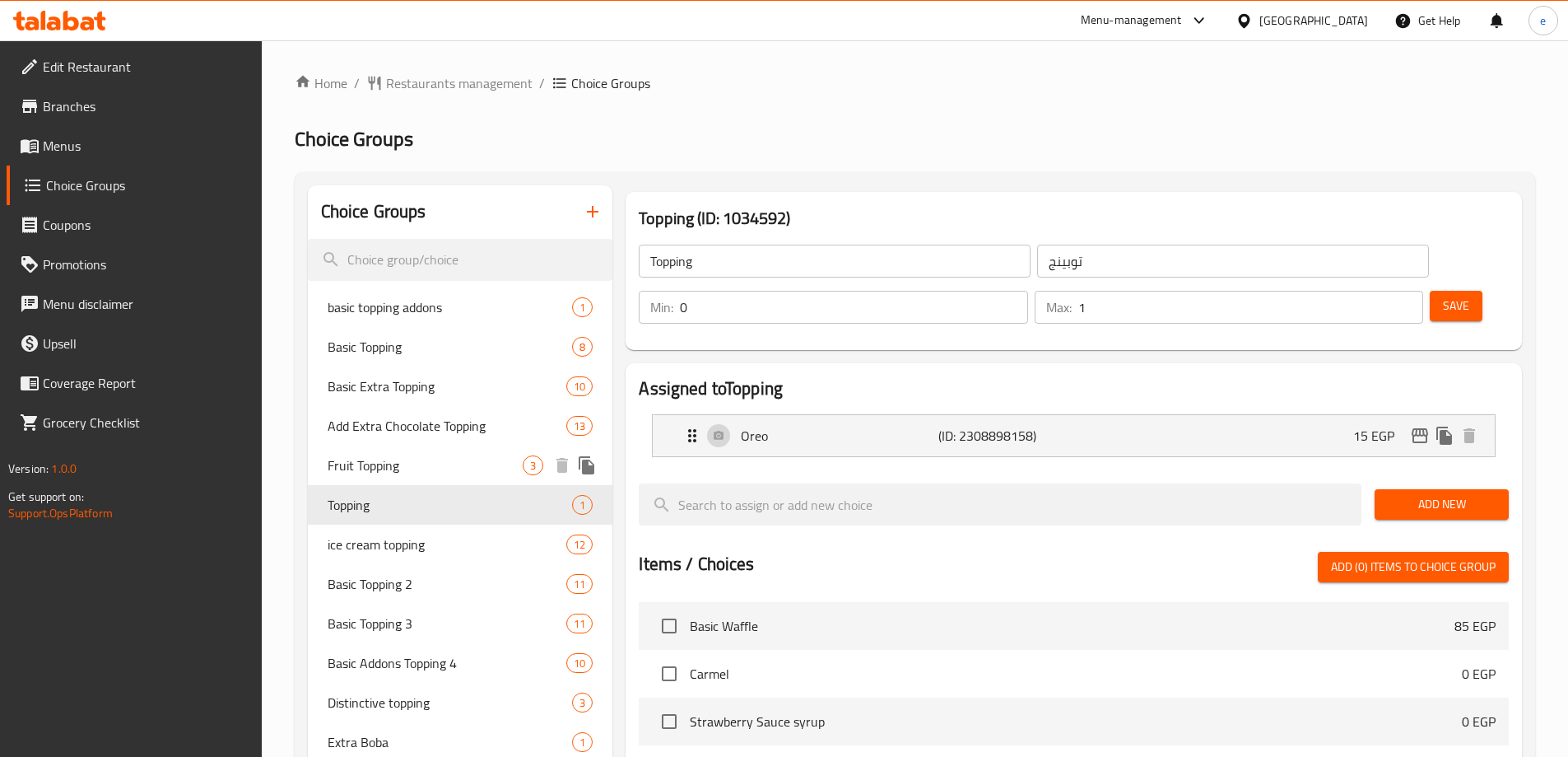
drag, startPoint x: 382, startPoint y: 457, endPoint x: 440, endPoint y: 448, distance: 58.7
click at [382, 457] on span "Fruit Topping" at bounding box center [426, 466] width 196 height 20
type input "Fruit Topping"
type input "أضاف فاكهه"
type input "3"
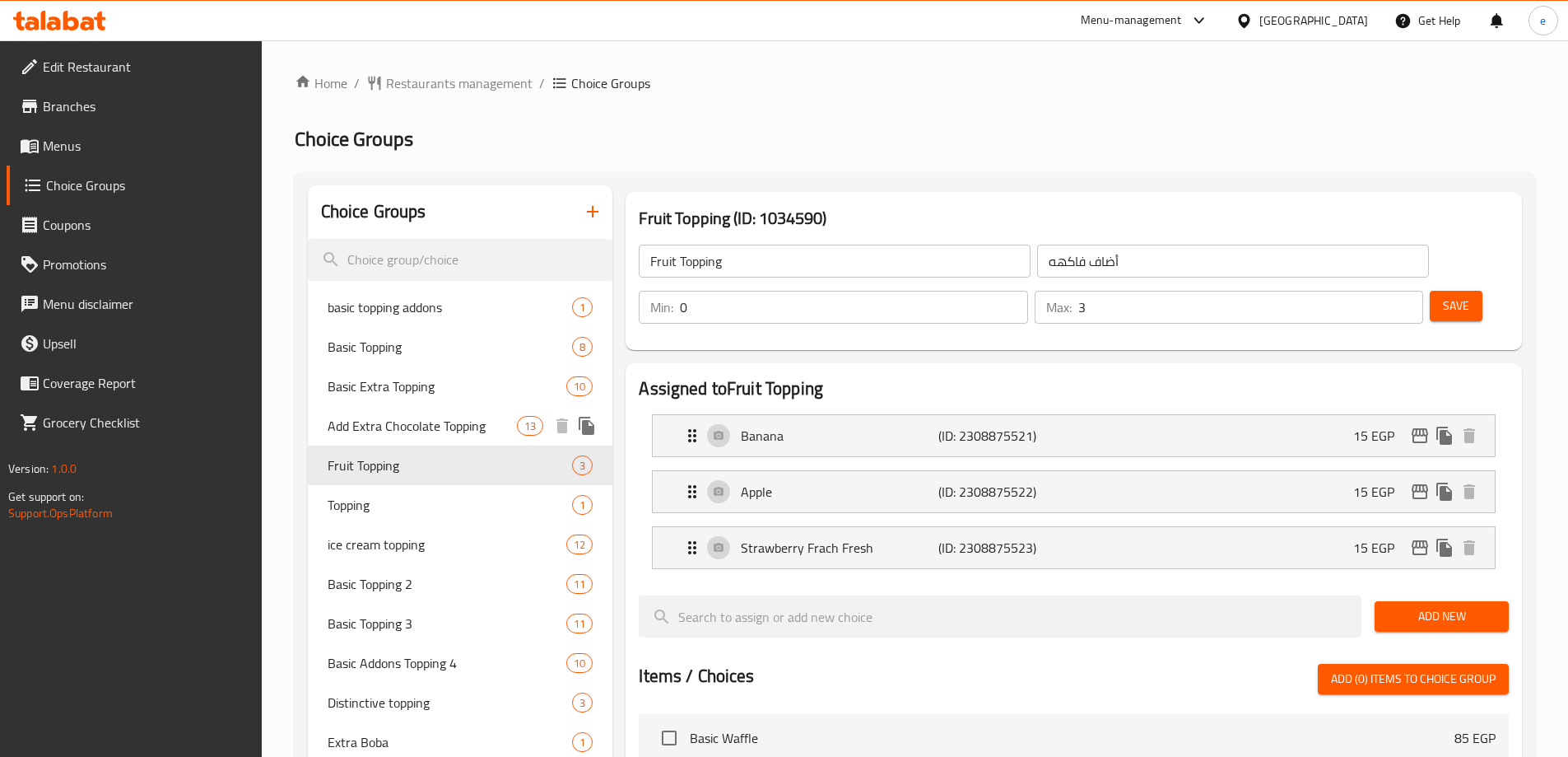
click at [439, 416] on span "Add Extra Chocolate Topping" at bounding box center [423, 426] width 191 height 20
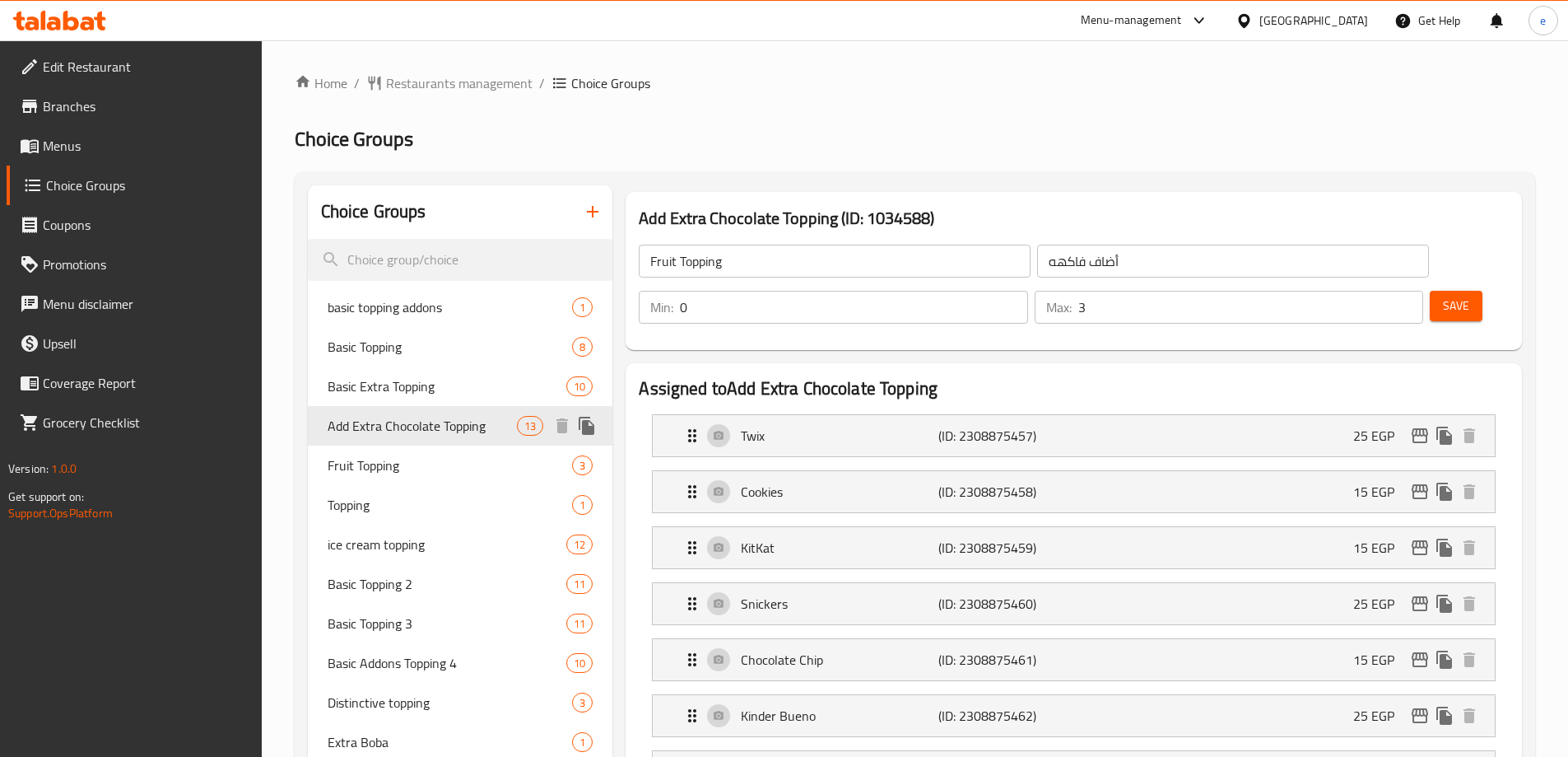
type input "Add Extra Chocolate Topping"
type input "أضافة إكسترا تشوكلات توبينج"
type input "13"
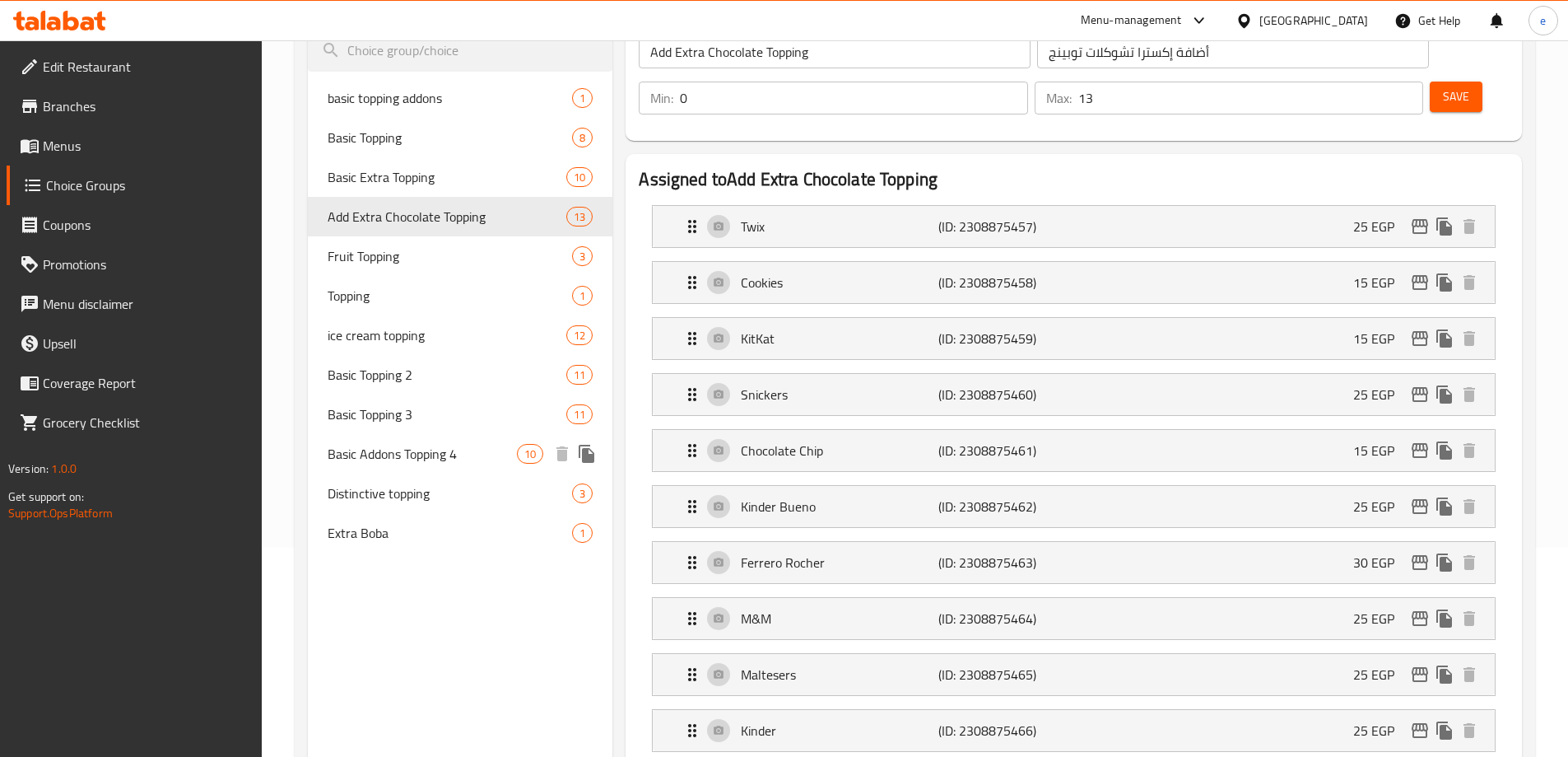
scroll to position [29, 0]
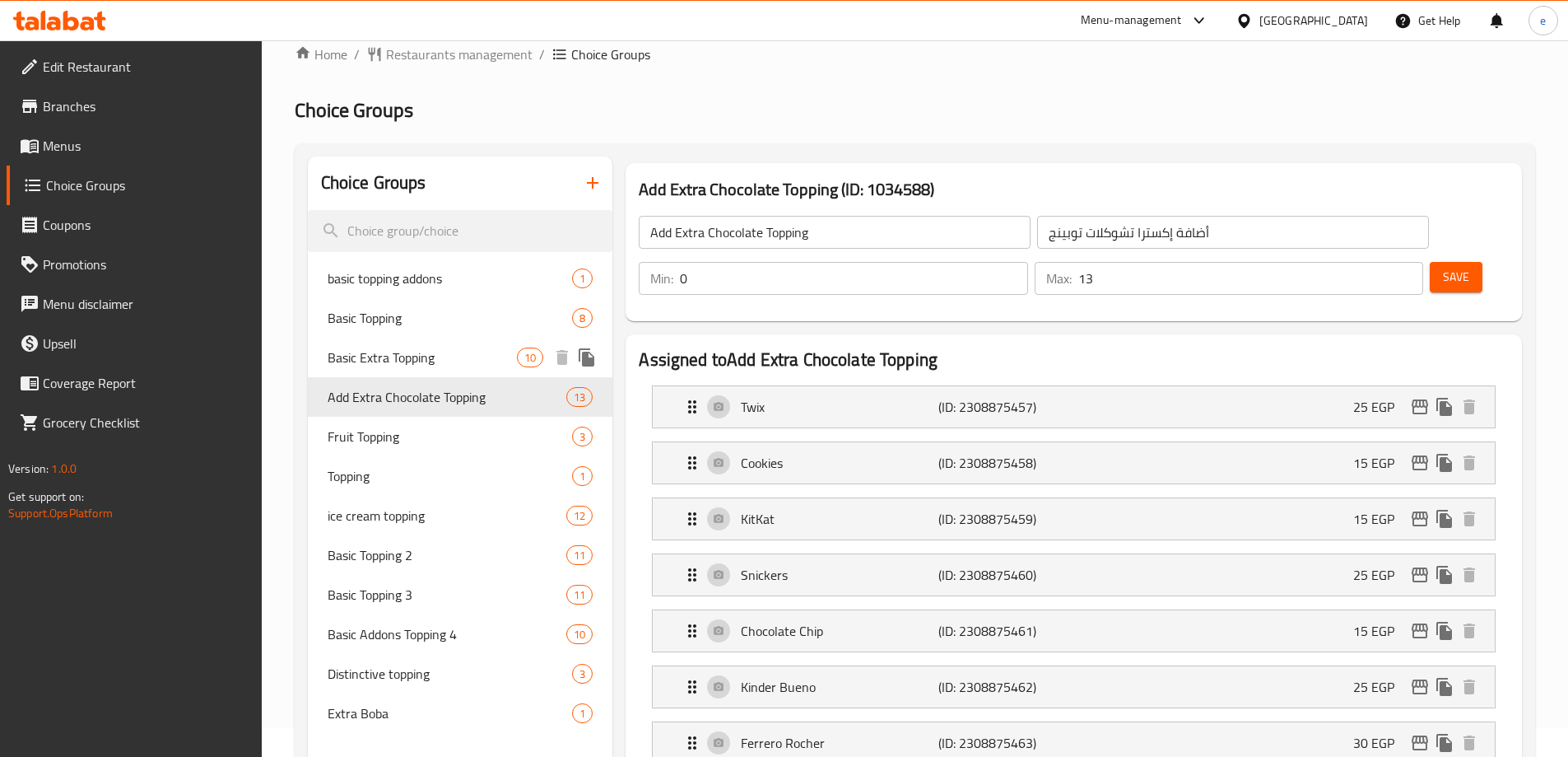
click at [429, 354] on span "Basic Extra Topping" at bounding box center [423, 358] width 191 height 20
type input "Basic Extra Topping"
type input "اكسترا توبينج أساسي"
type input "1"
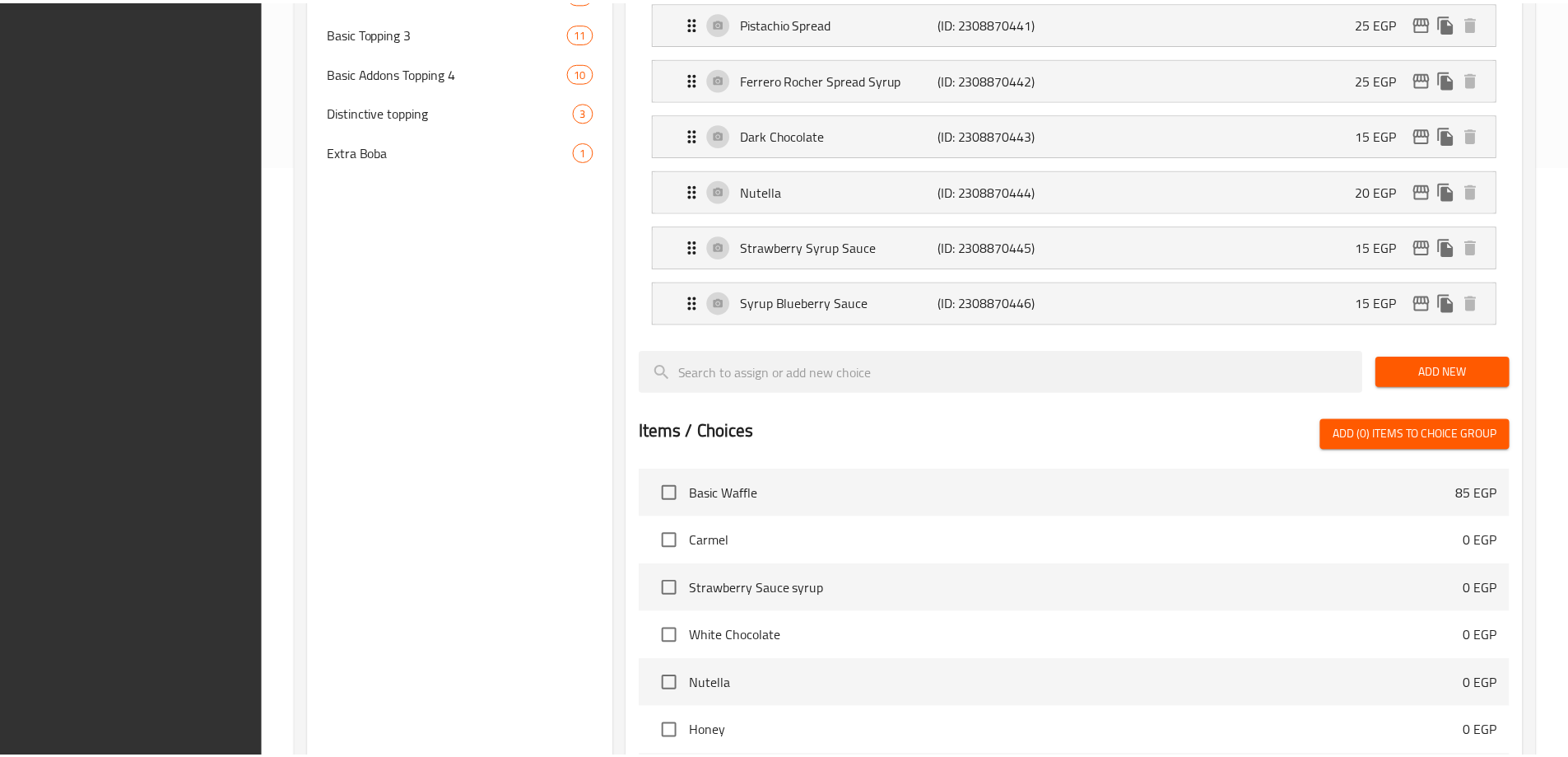
scroll to position [931, 0]
